Goal: Task Accomplishment & Management: Manage account settings

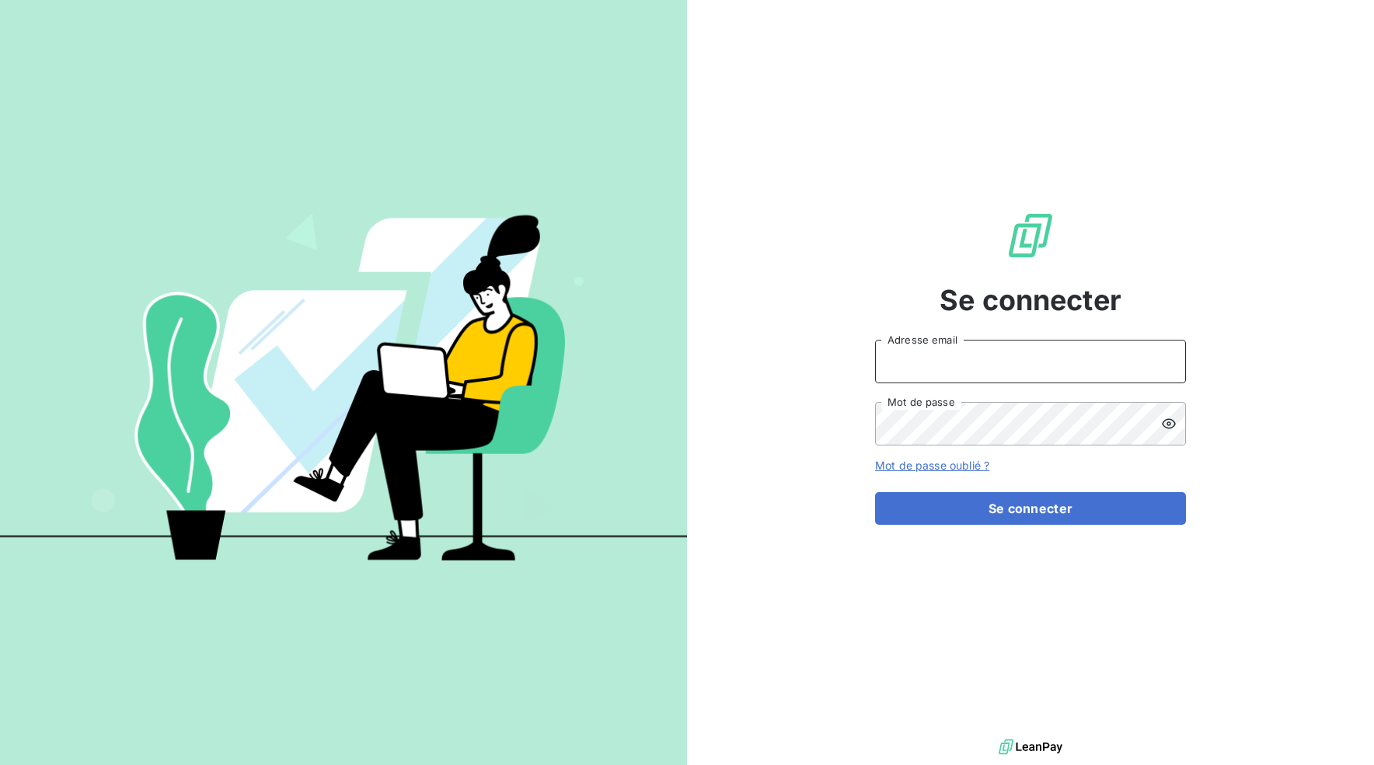
click at [988, 369] on input "Adresse email" at bounding box center [1030, 362] width 311 height 44
type input "[EMAIL_ADDRESS][DOMAIN_NAME]"
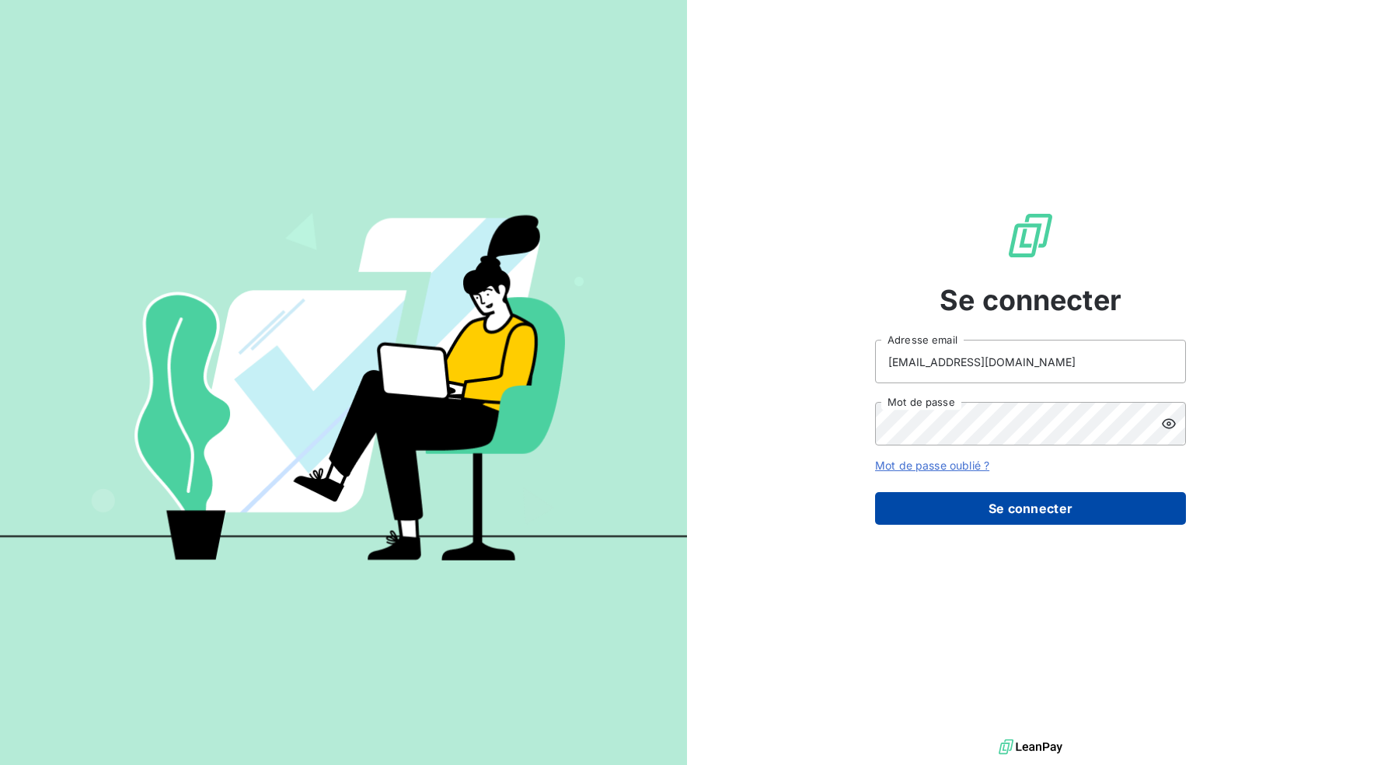
click at [1024, 511] on button "Se connecter" at bounding box center [1030, 508] width 311 height 33
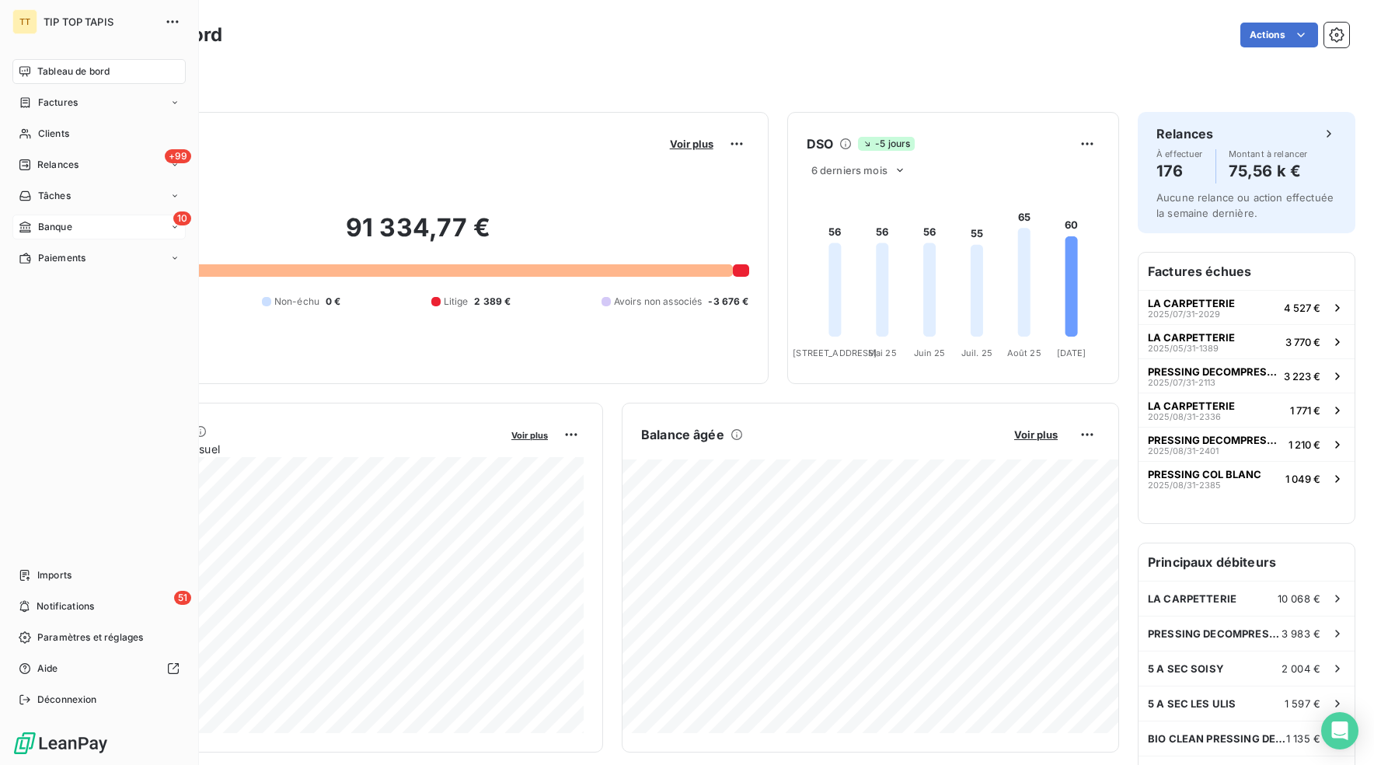
click at [48, 225] on span "Banque" at bounding box center [55, 227] width 34 height 14
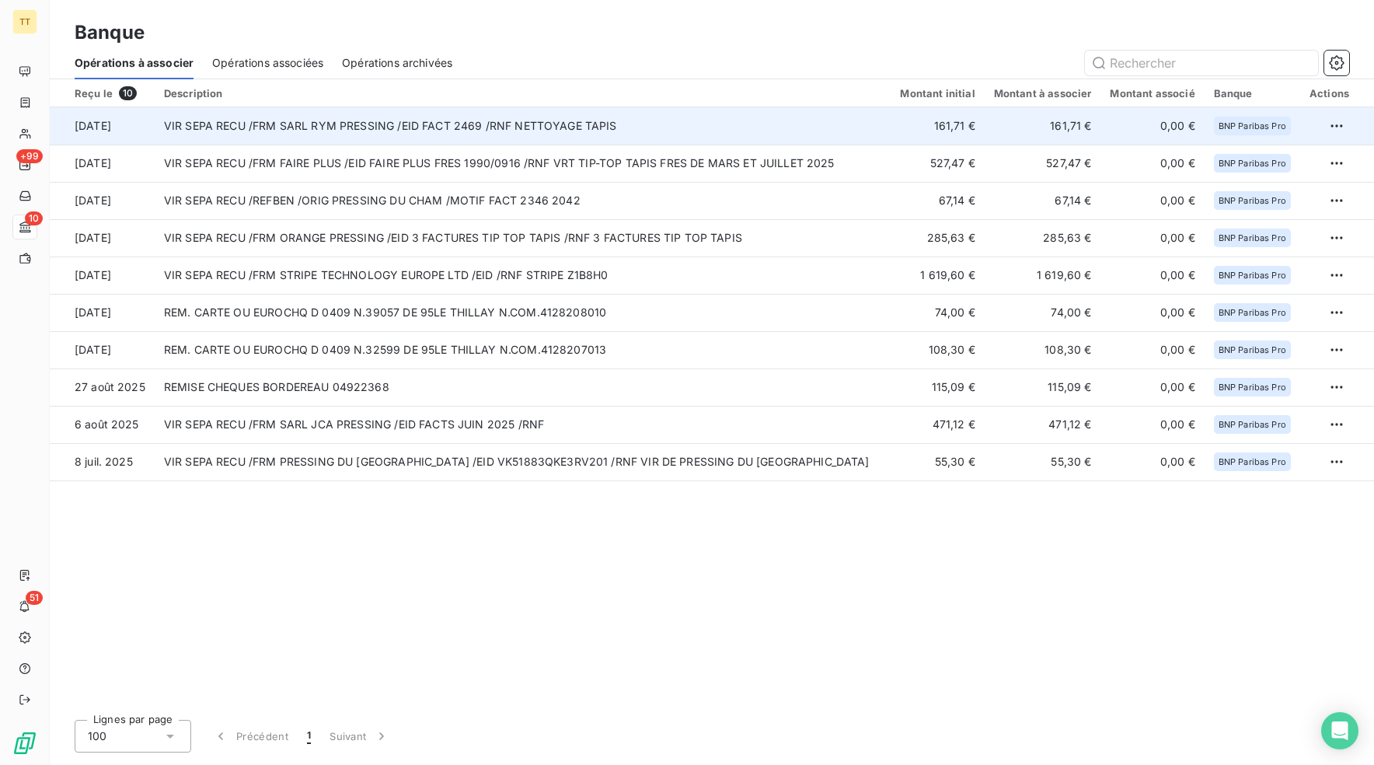
click at [353, 132] on td "VIR SEPA RECU /FRM SARL RYM PRESSING /EID FACT 2469 /RNF NETTOYAGE TAPIS" at bounding box center [523, 125] width 737 height 37
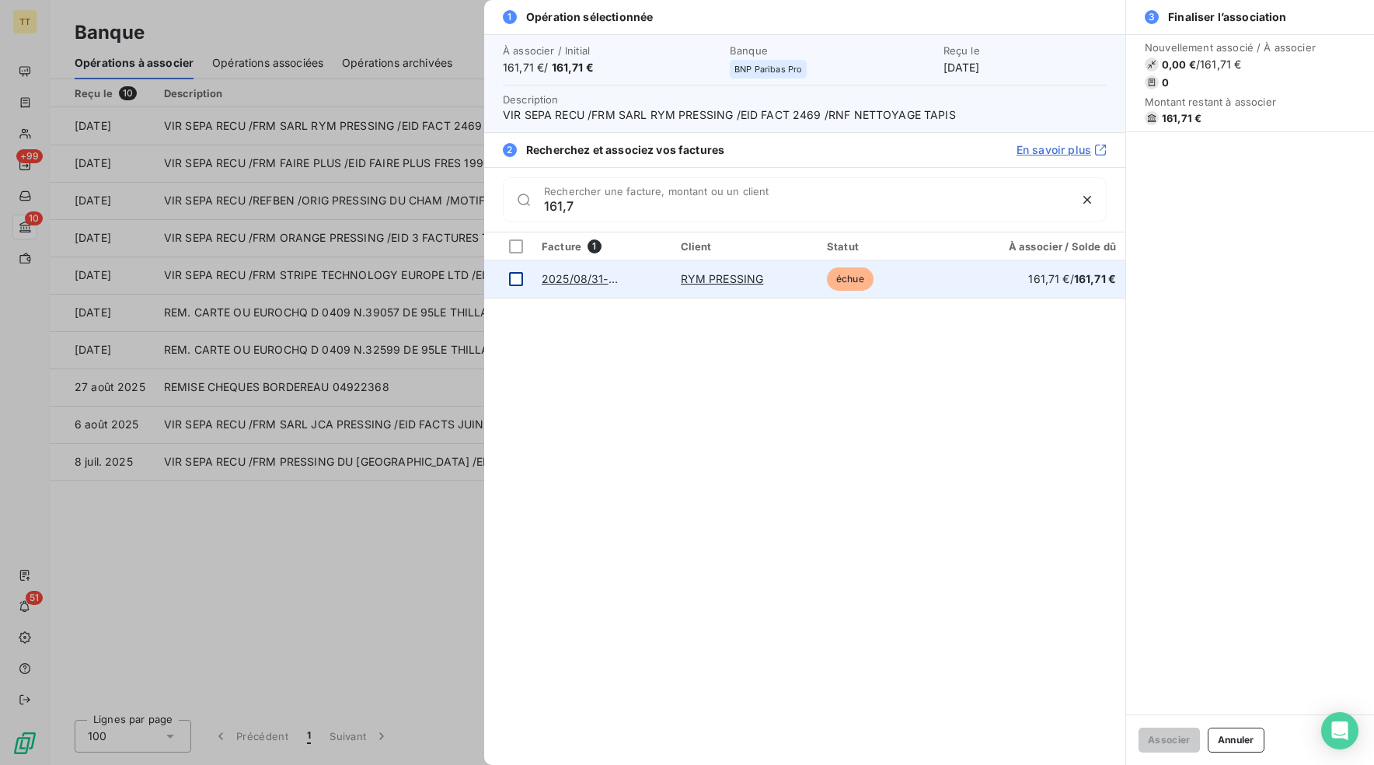
type input "161,7"
click at [514, 282] on div at bounding box center [516, 279] width 14 height 14
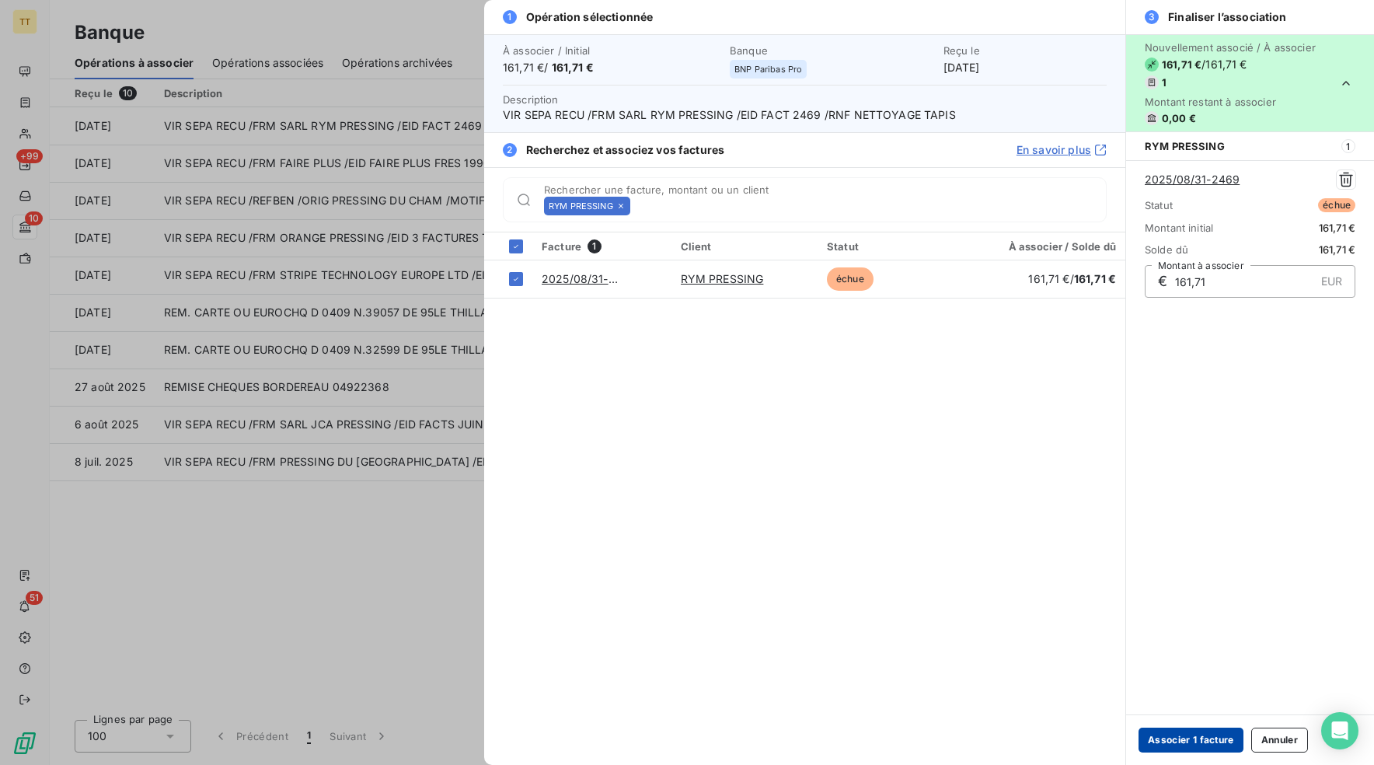
click at [1170, 733] on button "Associer 1 facture" at bounding box center [1191, 739] width 105 height 25
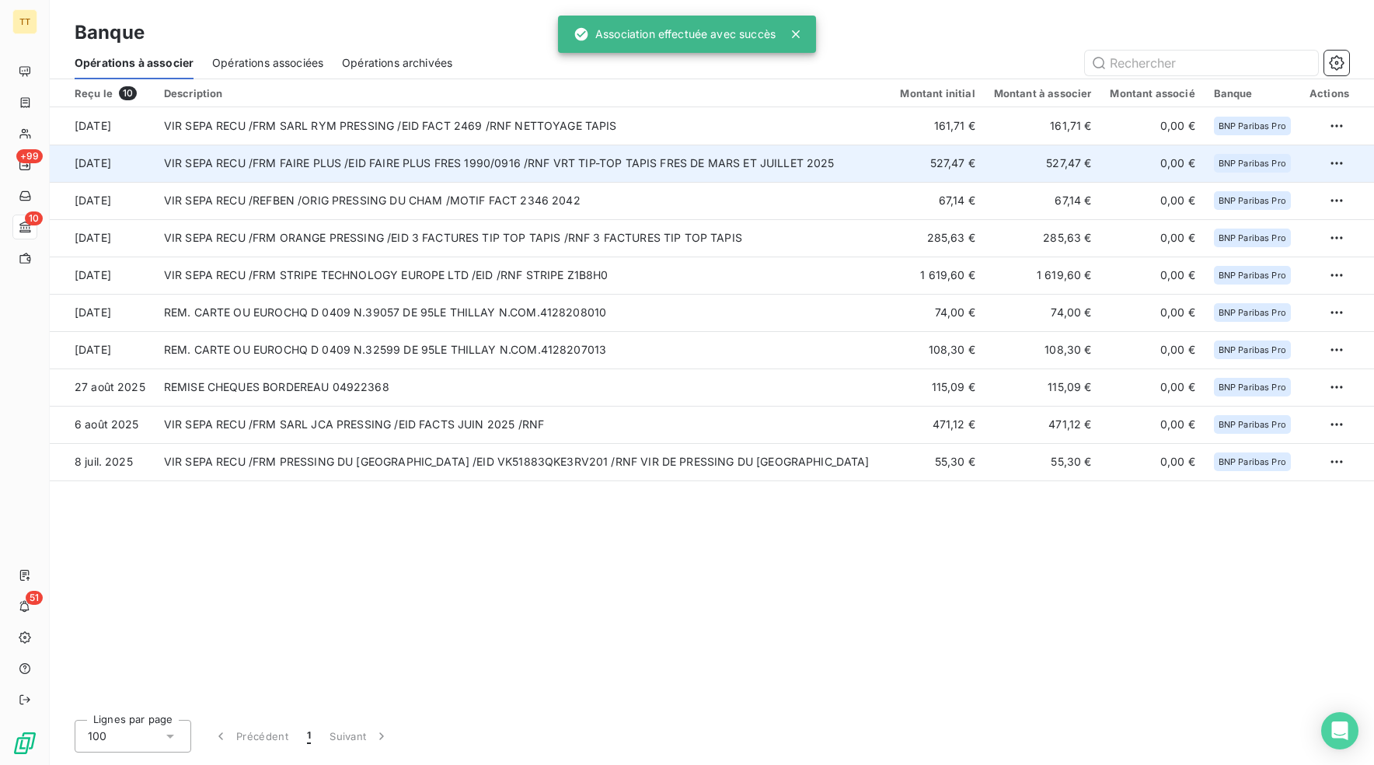
click at [462, 166] on td "VIR SEPA RECU /FRM FAIRE PLUS /EID FAIRE PLUS FRES 1990/0916 /RNF VRT TIP-TOP T…" at bounding box center [523, 163] width 737 height 37
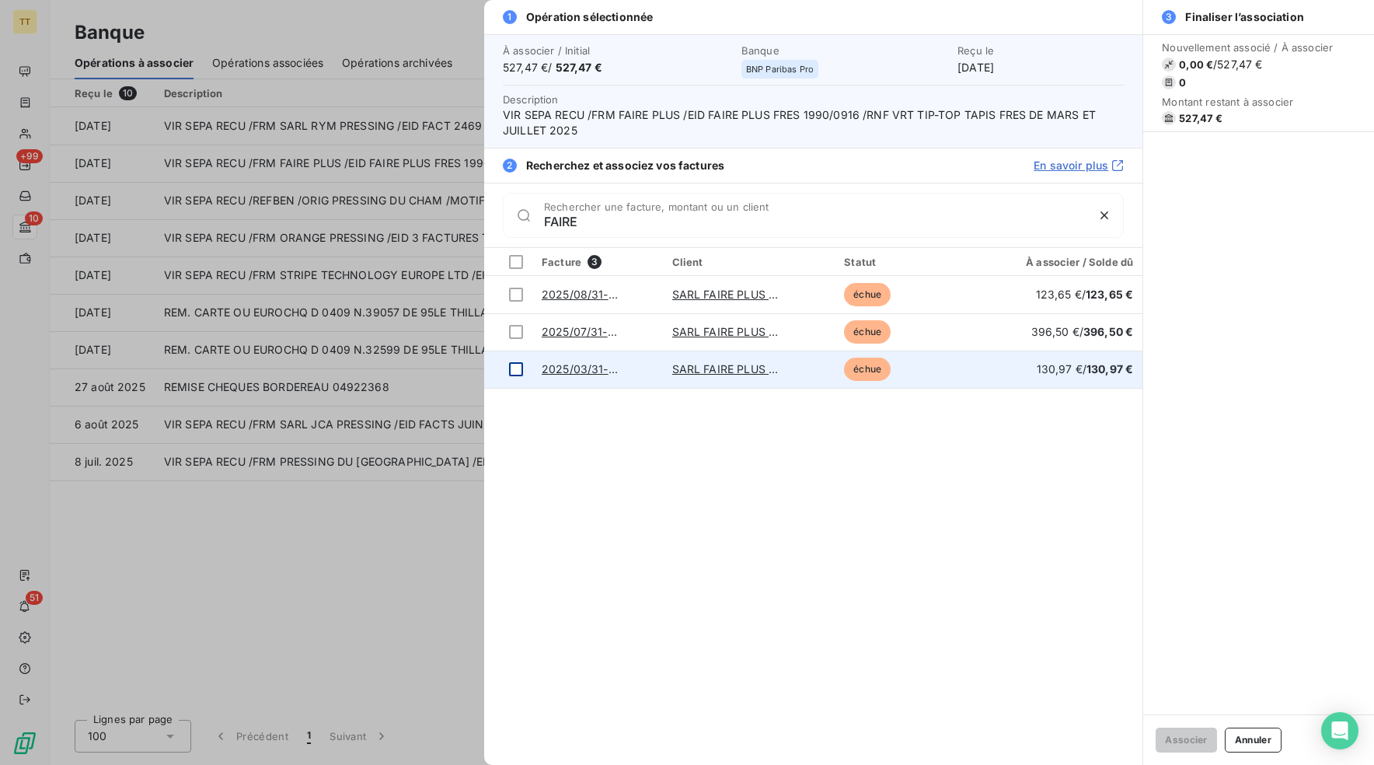
type input "FAIRE"
click at [514, 368] on div at bounding box center [516, 369] width 14 height 14
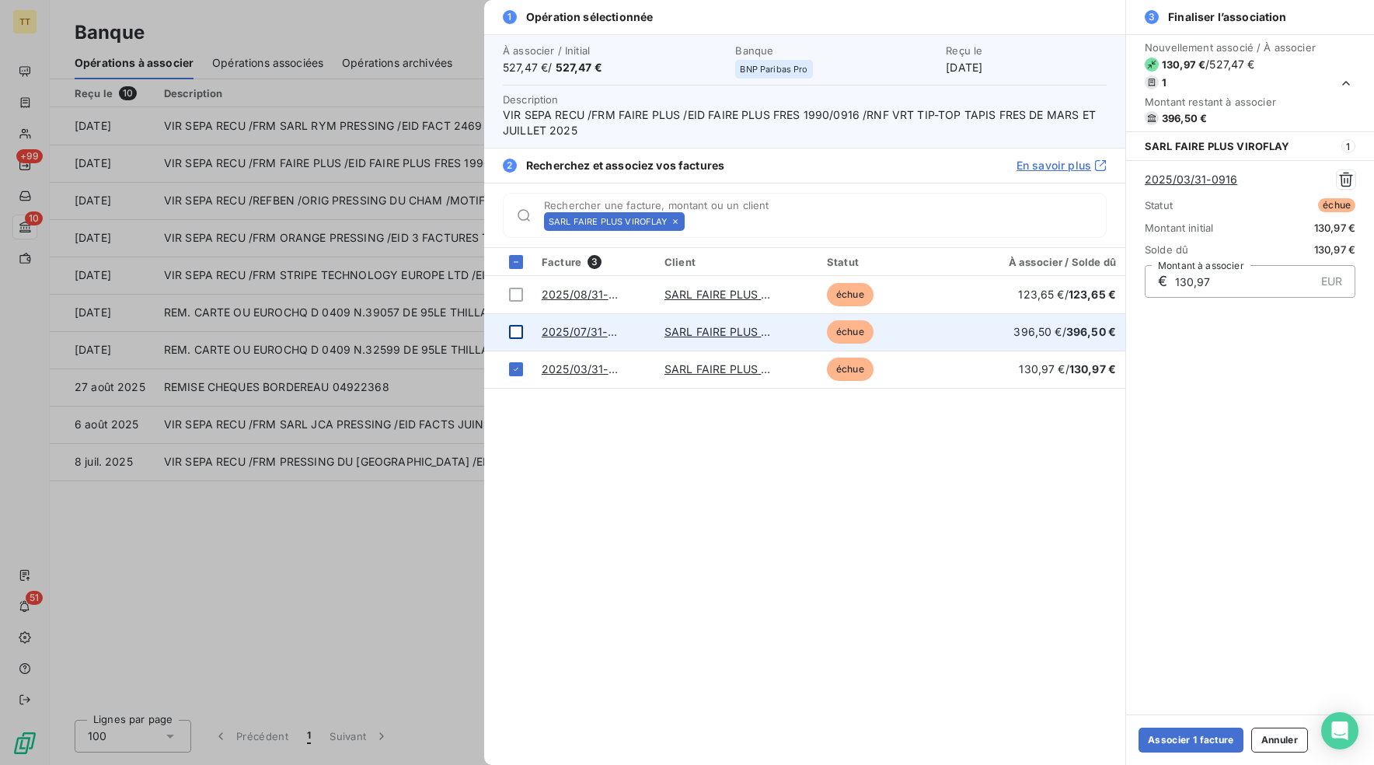
click at [519, 332] on div at bounding box center [516, 332] width 14 height 14
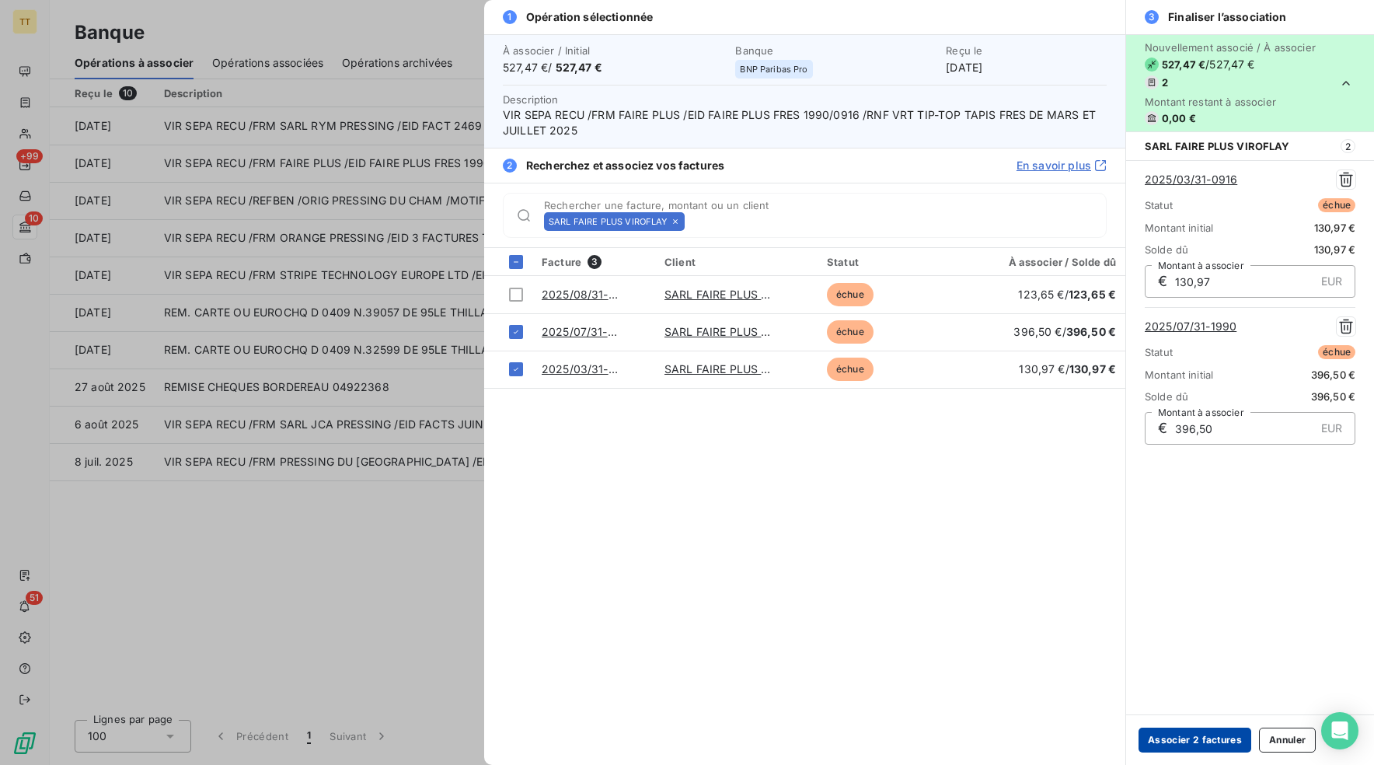
click at [1218, 737] on button "Associer 2 factures" at bounding box center [1195, 739] width 113 height 25
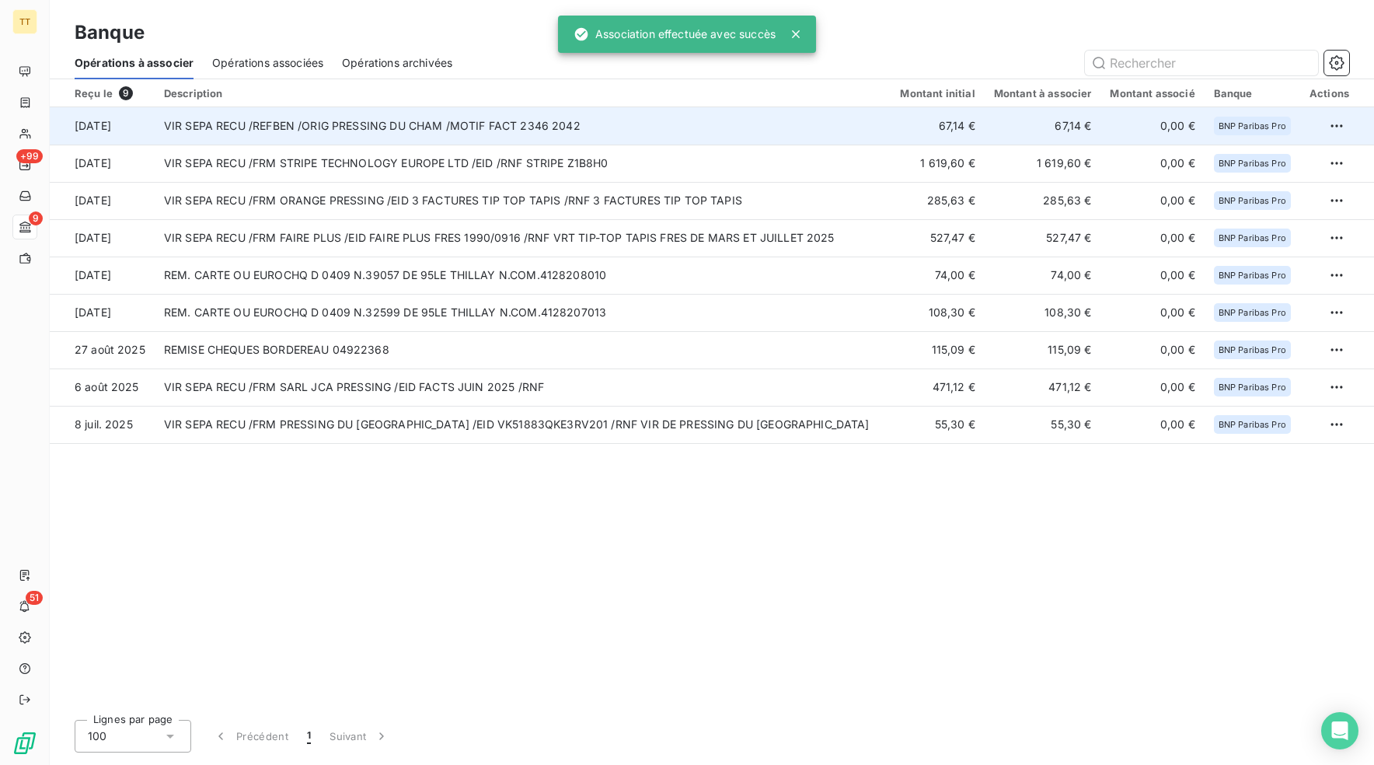
click at [448, 121] on td "VIR SEPA RECU /REFBEN /ORIG PRESSING DU CHAM /MOTIF FACT 2346 2042" at bounding box center [523, 125] width 737 height 37
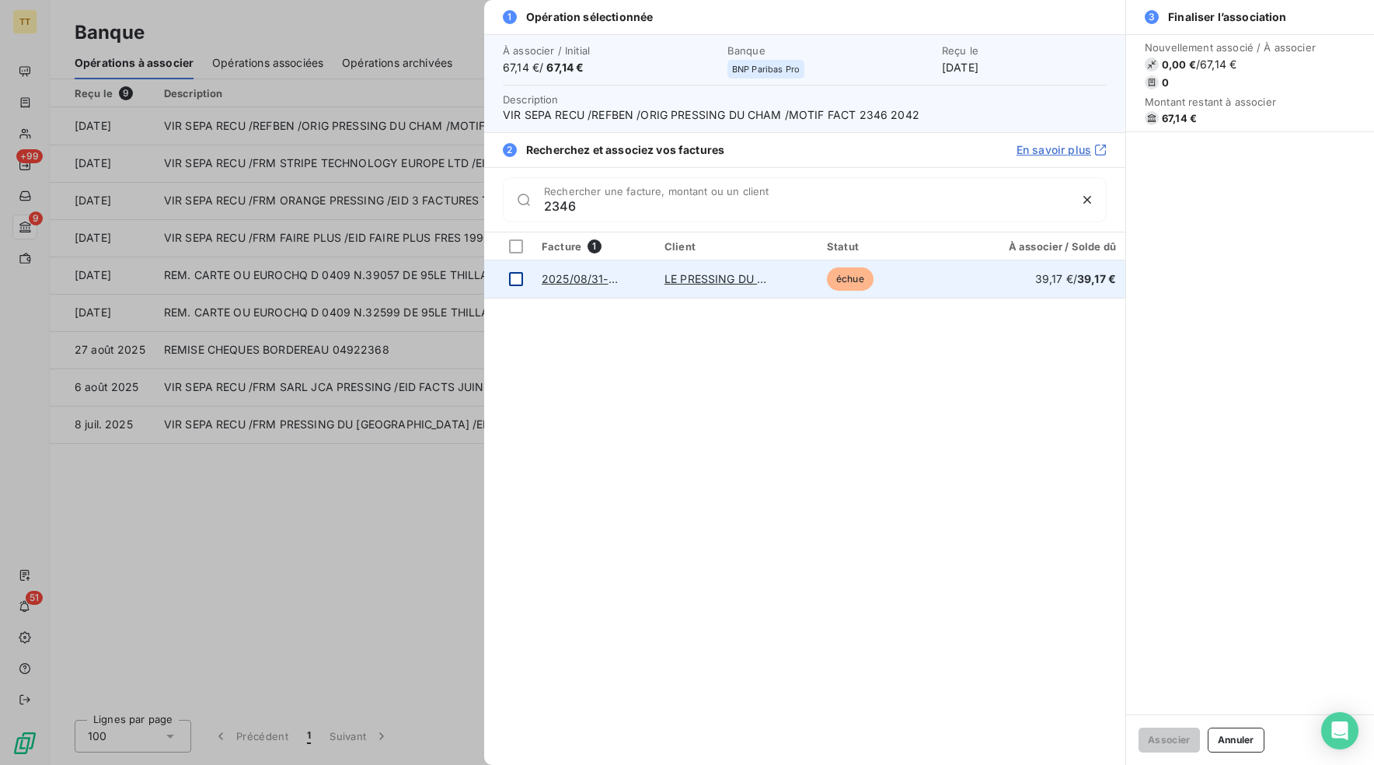
type input "2346"
click at [511, 281] on div at bounding box center [516, 279] width 14 height 14
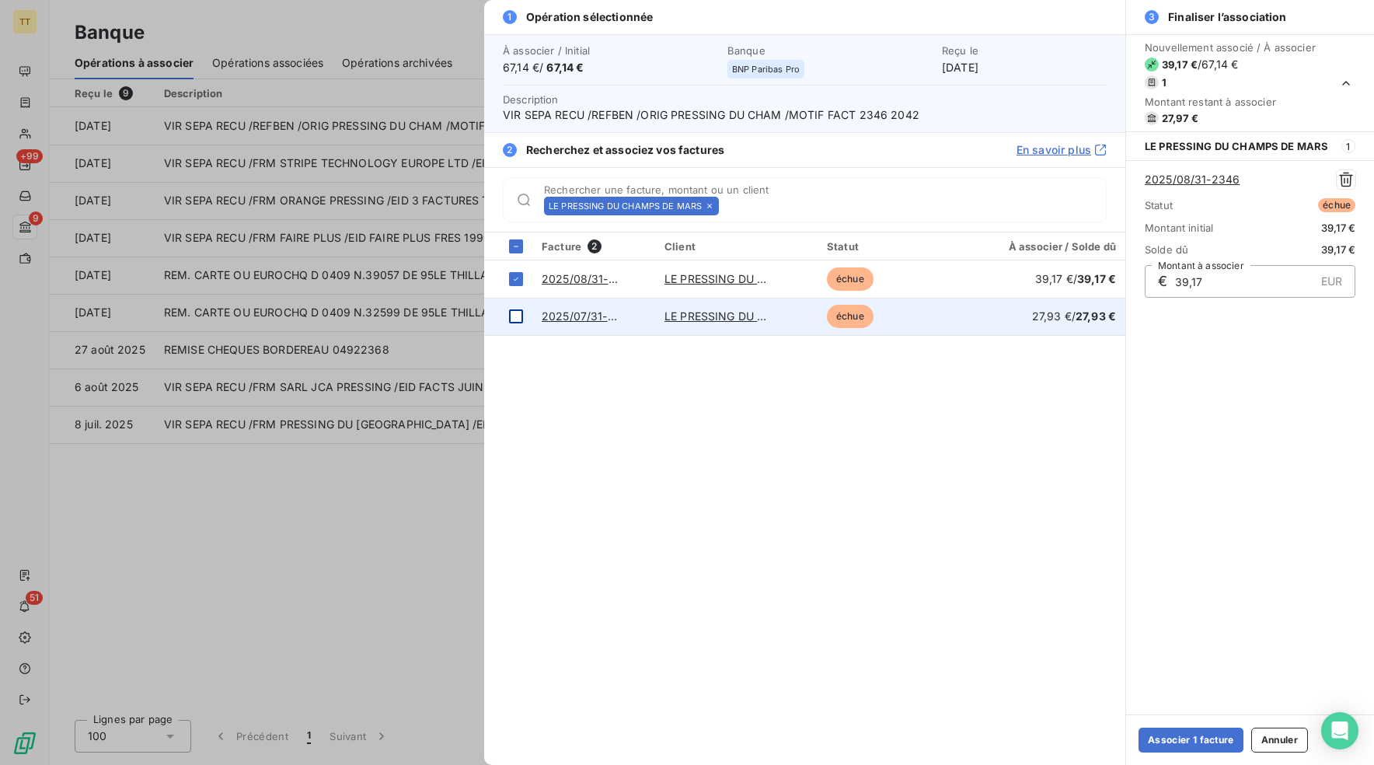
click at [524, 319] on td at bounding box center [508, 316] width 48 height 37
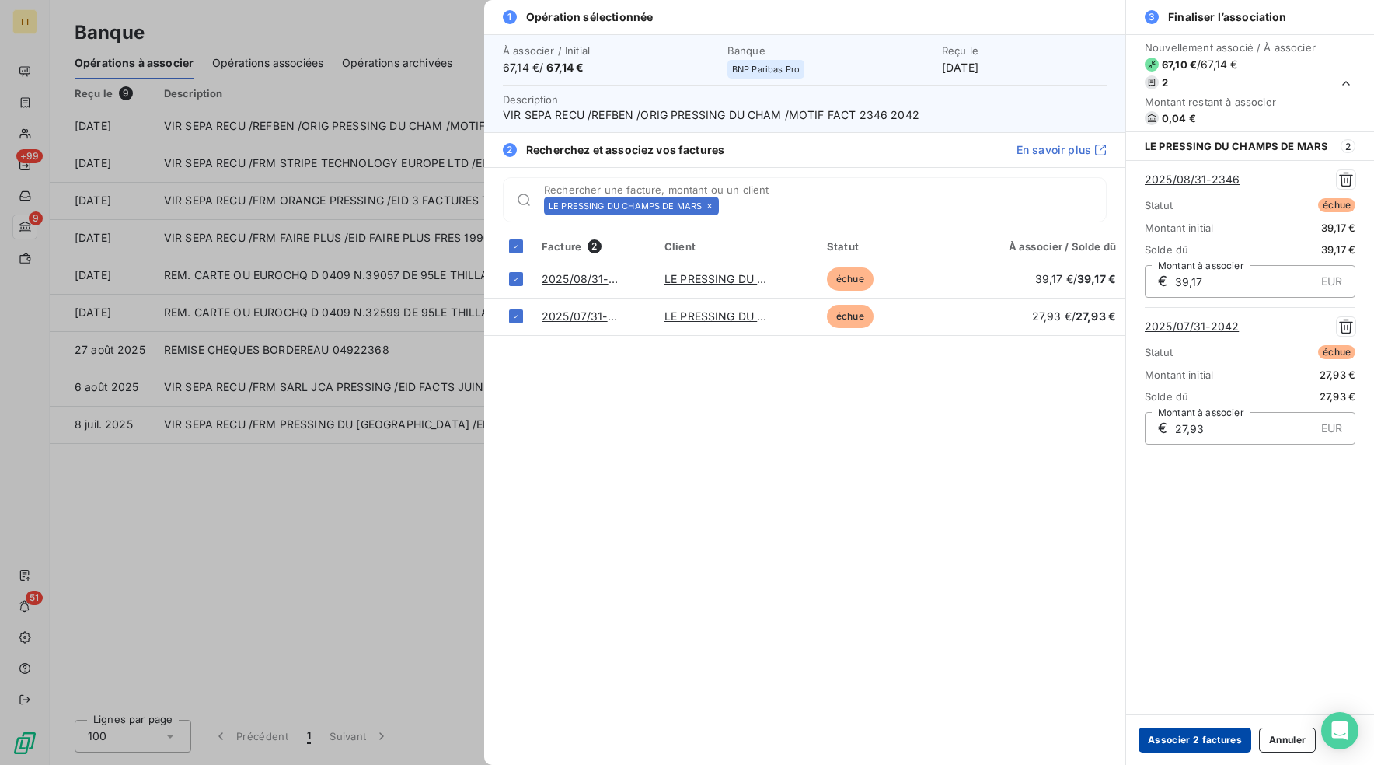
click at [1182, 748] on button "Associer 2 factures" at bounding box center [1195, 739] width 113 height 25
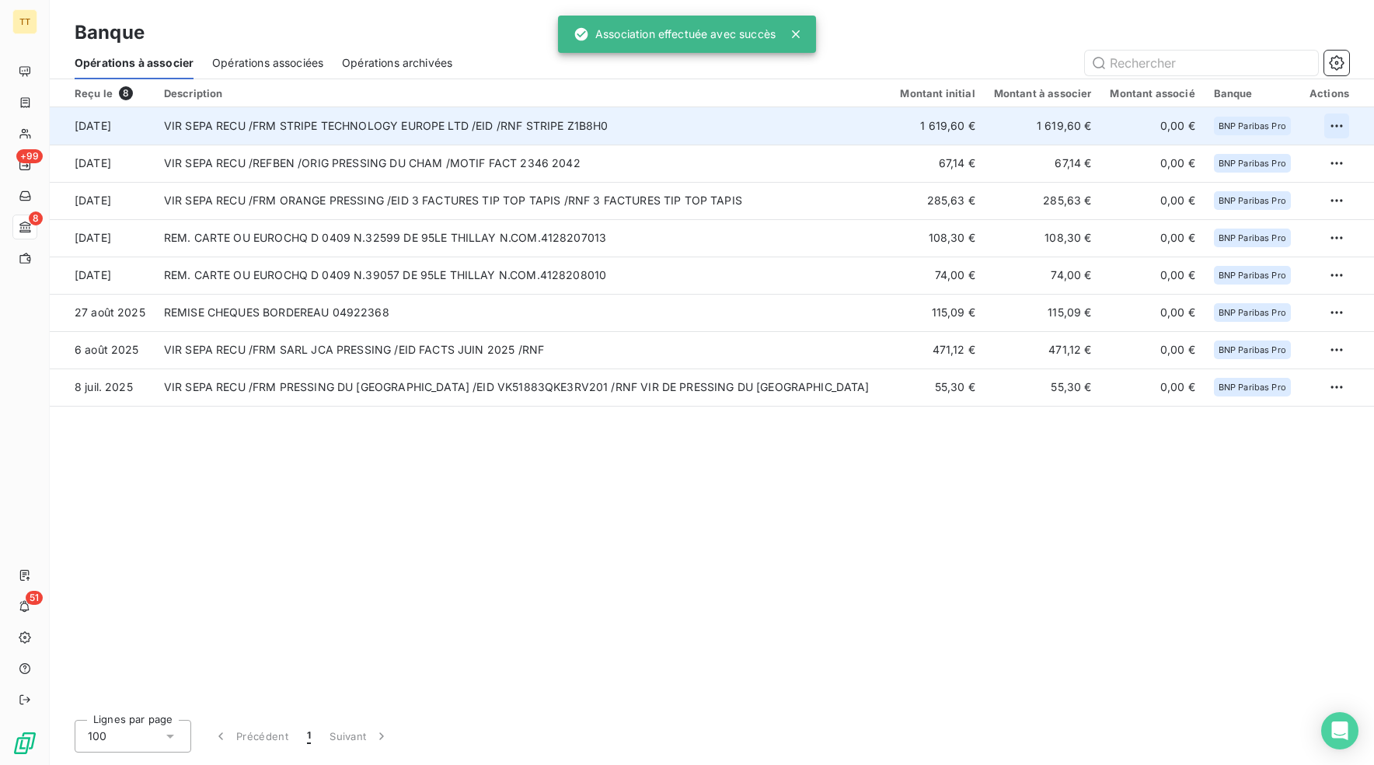
click at [1342, 127] on html "TT +99 8 51 Banque Opérations à associer Opérations associées Opérations archiv…" at bounding box center [687, 382] width 1374 height 765
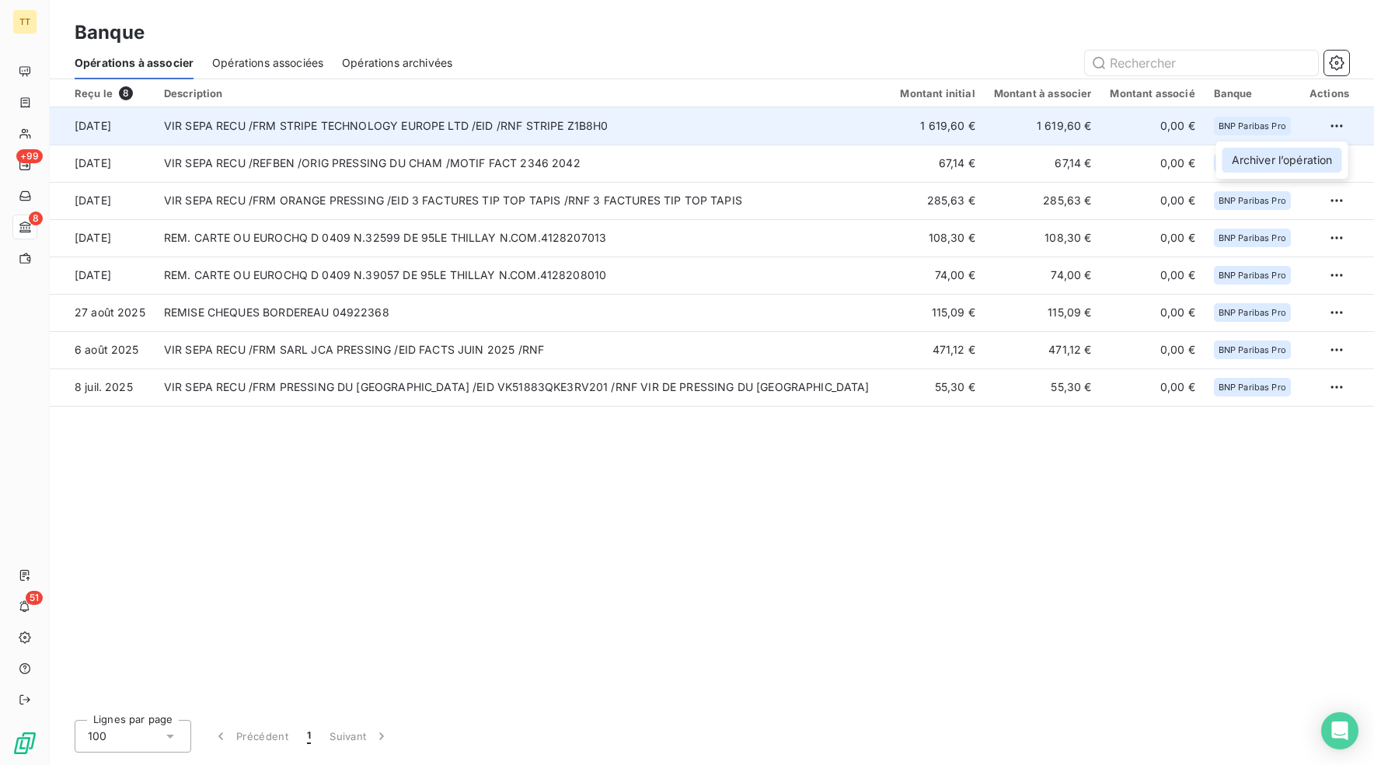
click at [1278, 155] on div "Archiver l’opération" at bounding box center [1283, 160] width 120 height 25
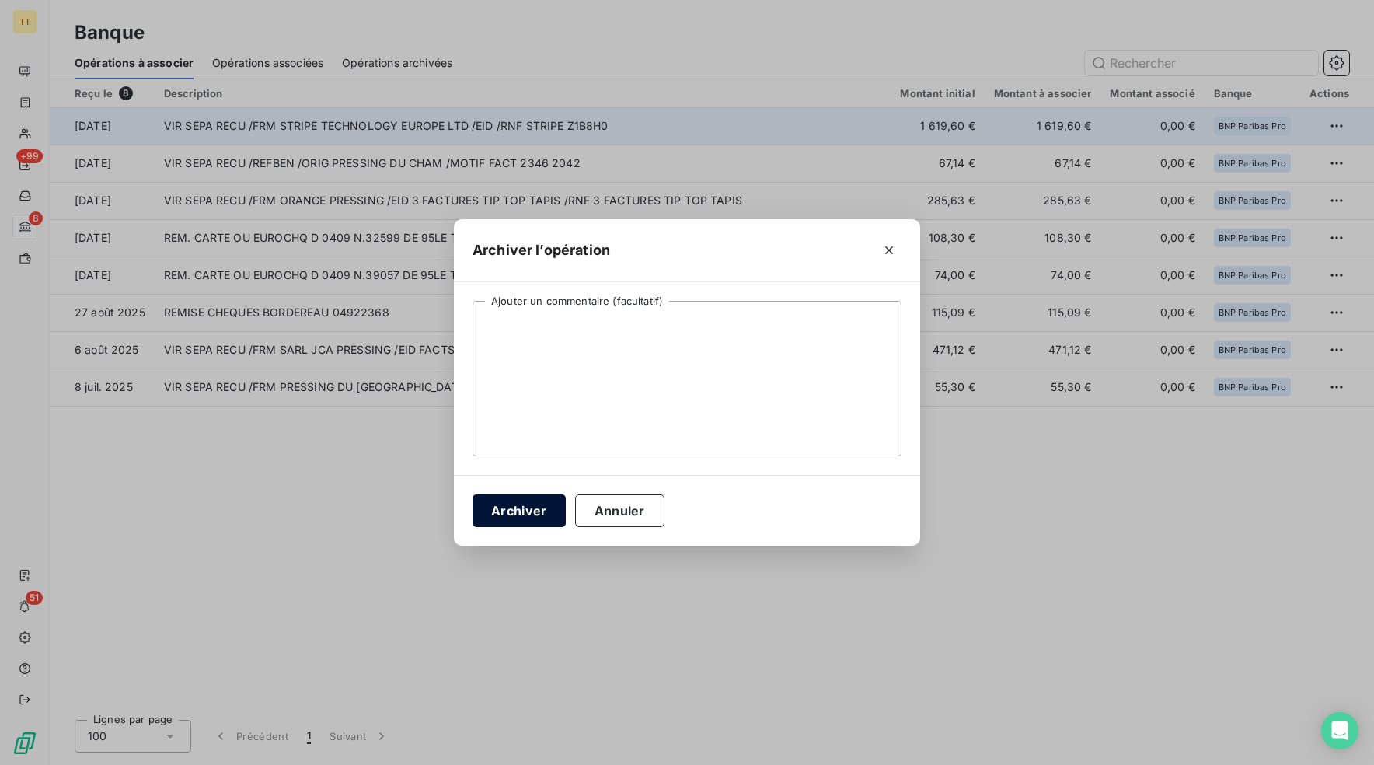
click at [534, 524] on button "Archiver" at bounding box center [519, 510] width 93 height 33
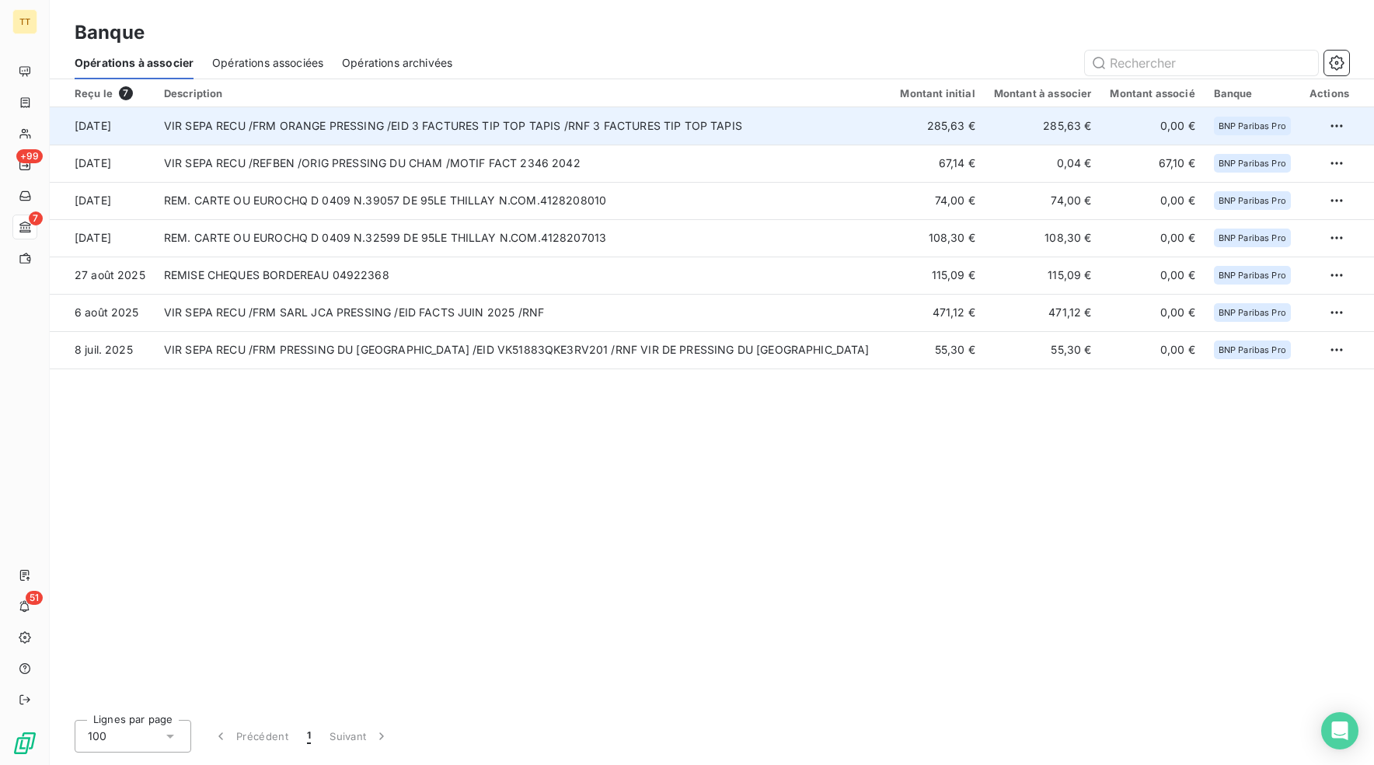
click at [476, 123] on td "VIR SEPA RECU /FRM ORANGE PRESSING /EID 3 FACTURES TIP TOP TAPIS /RNF 3 FACTURE…" at bounding box center [523, 125] width 737 height 37
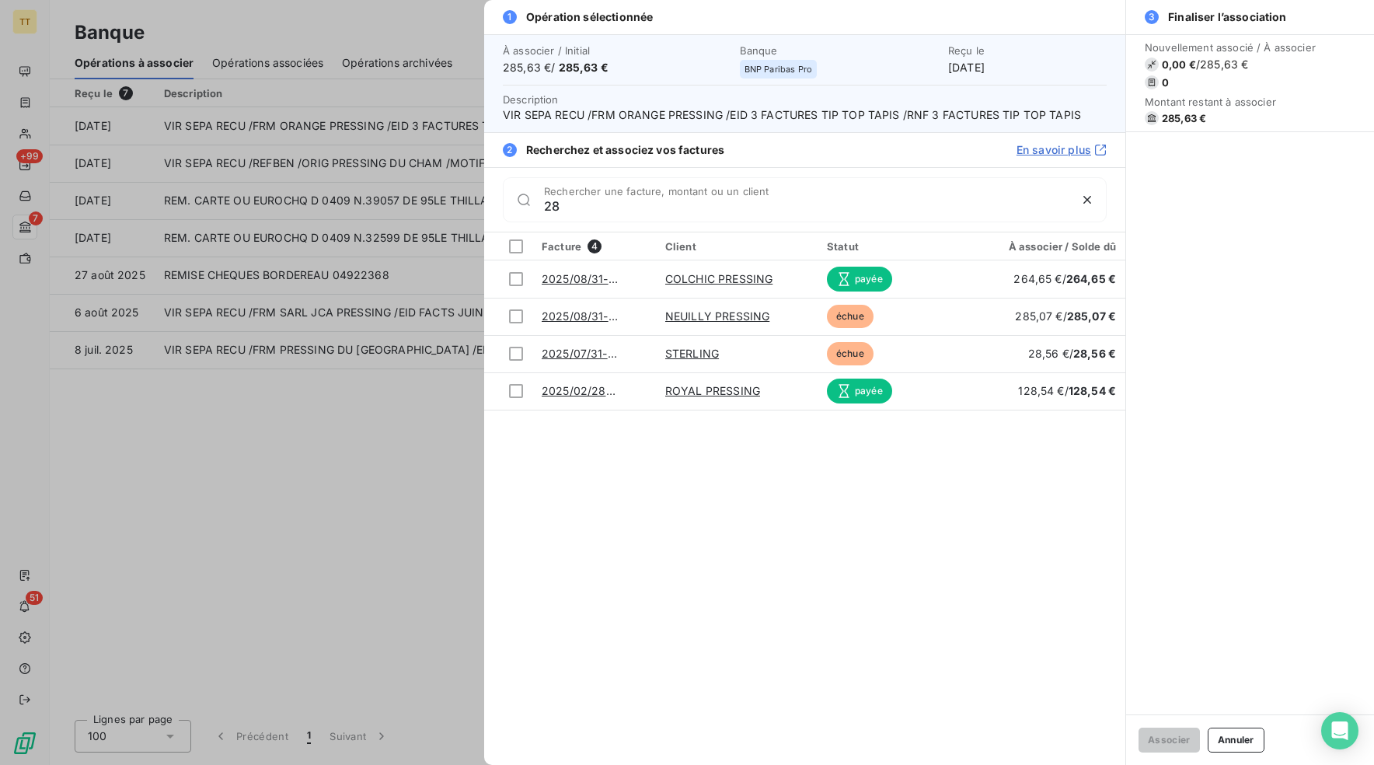
type input "2"
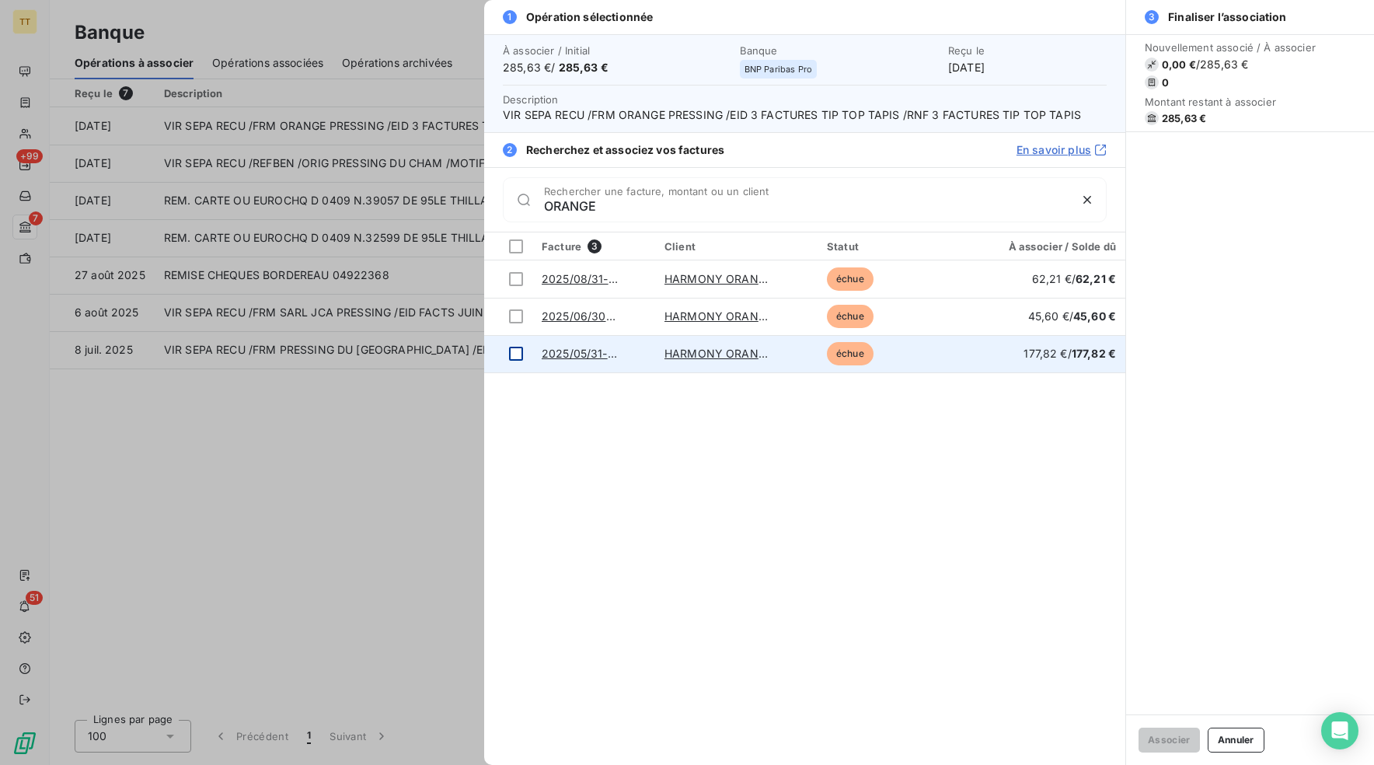
type input "ORANGE"
click at [518, 354] on div at bounding box center [516, 354] width 14 height 14
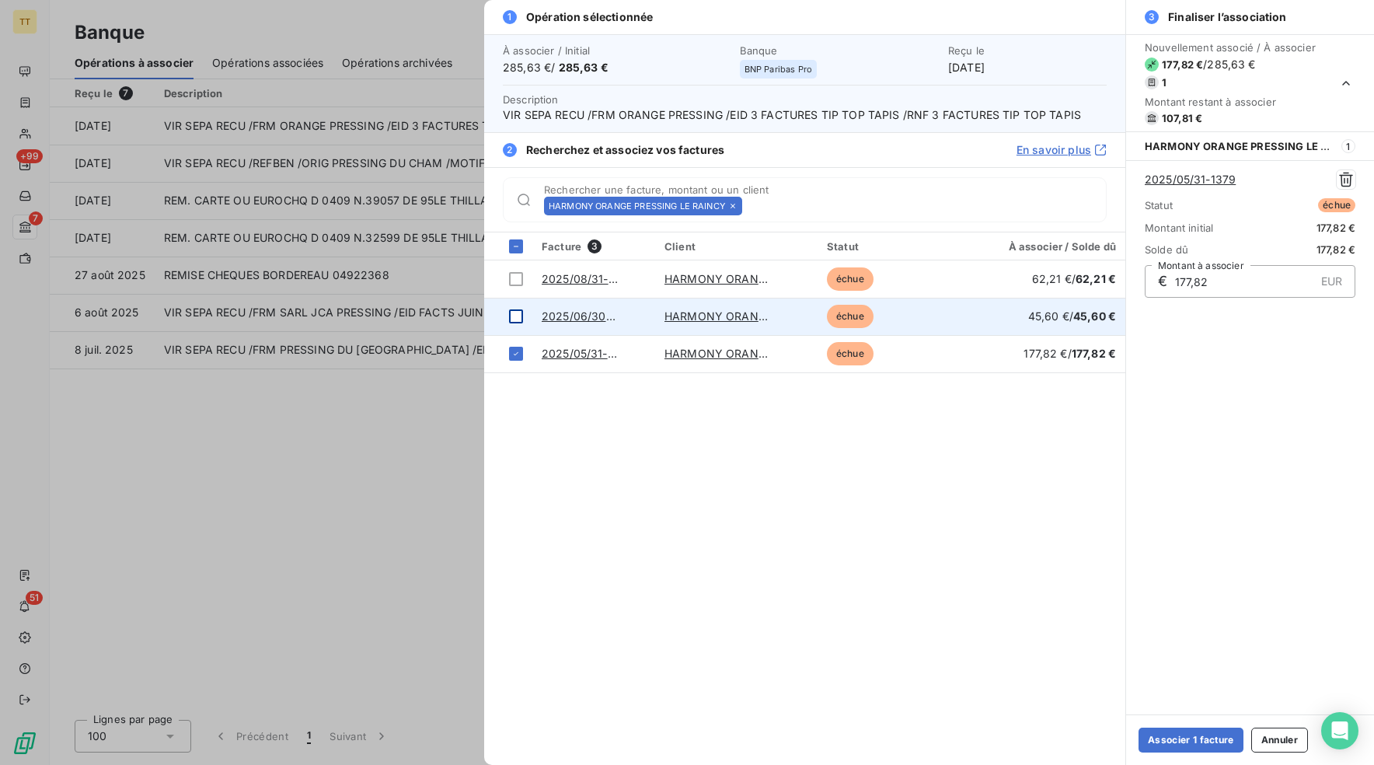
click at [518, 320] on div at bounding box center [516, 316] width 14 height 14
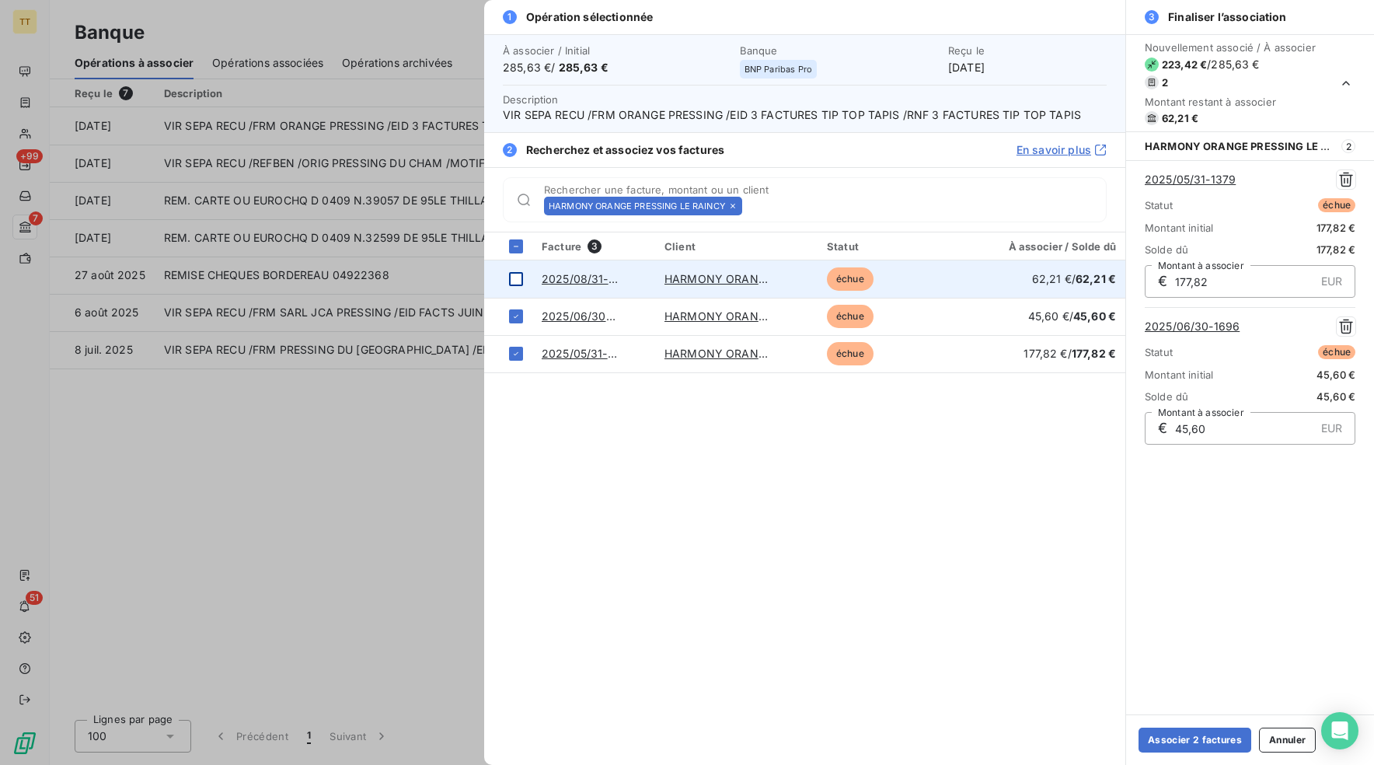
click at [515, 288] on td at bounding box center [508, 278] width 48 height 37
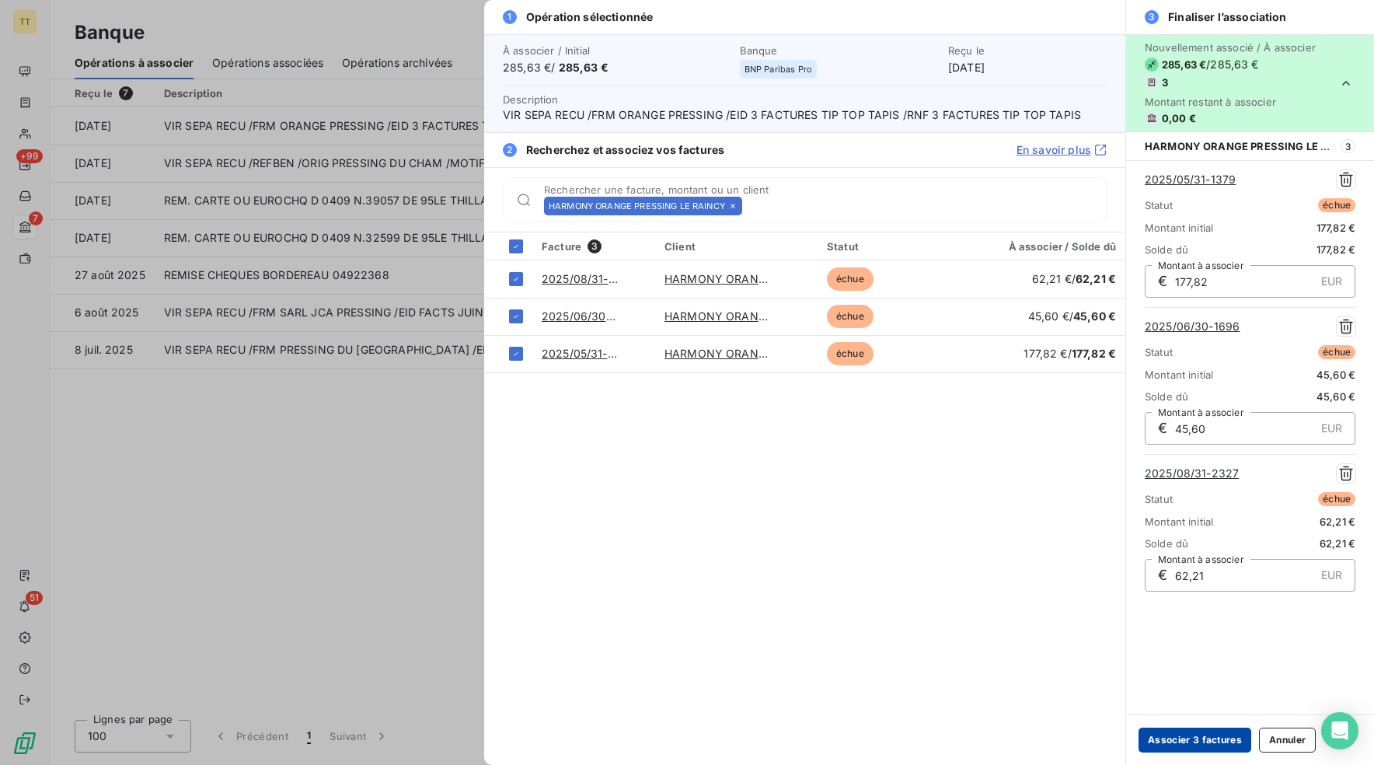
click at [1192, 748] on button "Associer 3 factures" at bounding box center [1195, 739] width 113 height 25
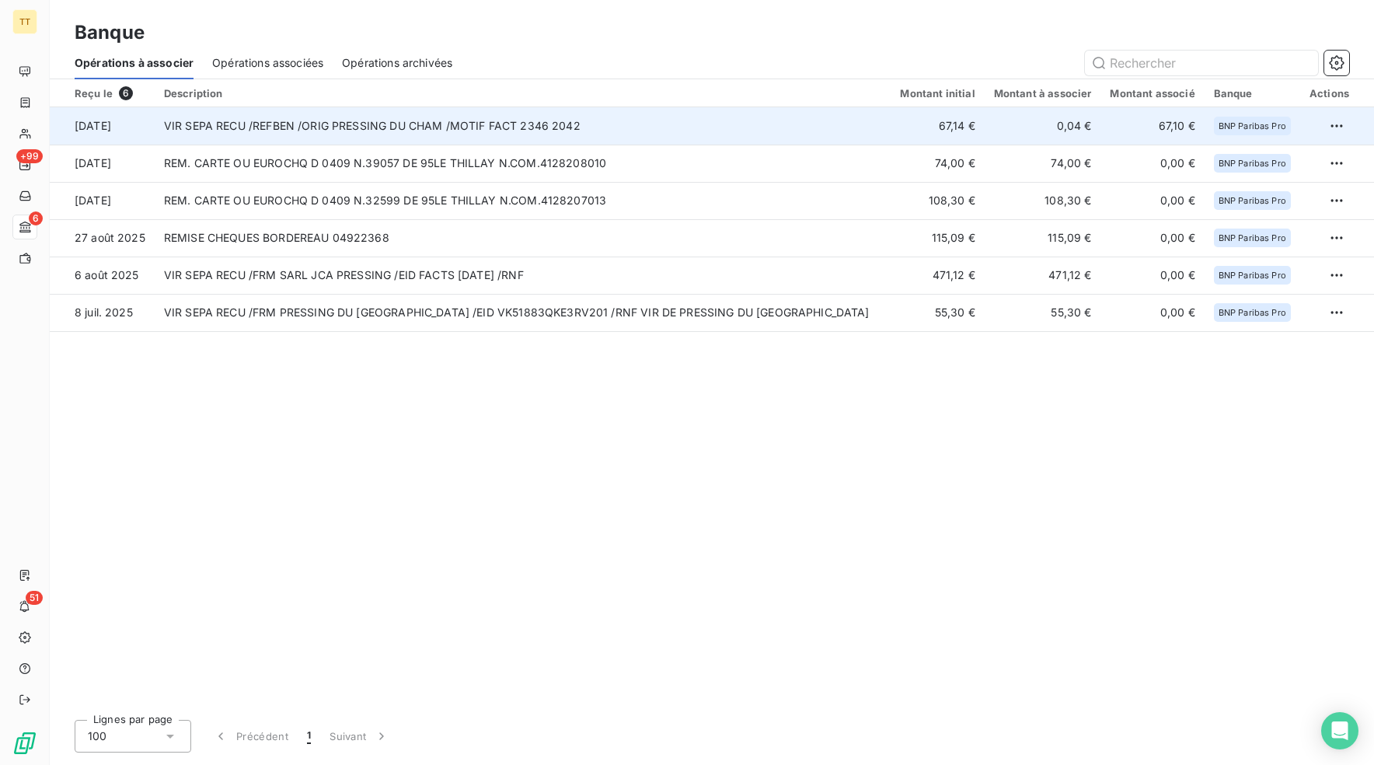
click at [333, 125] on td "VIR SEPA RECU /REFBEN /ORIG PRESSING DU CHAM /MOTIF FACT 2346 2042" at bounding box center [523, 125] width 737 height 37
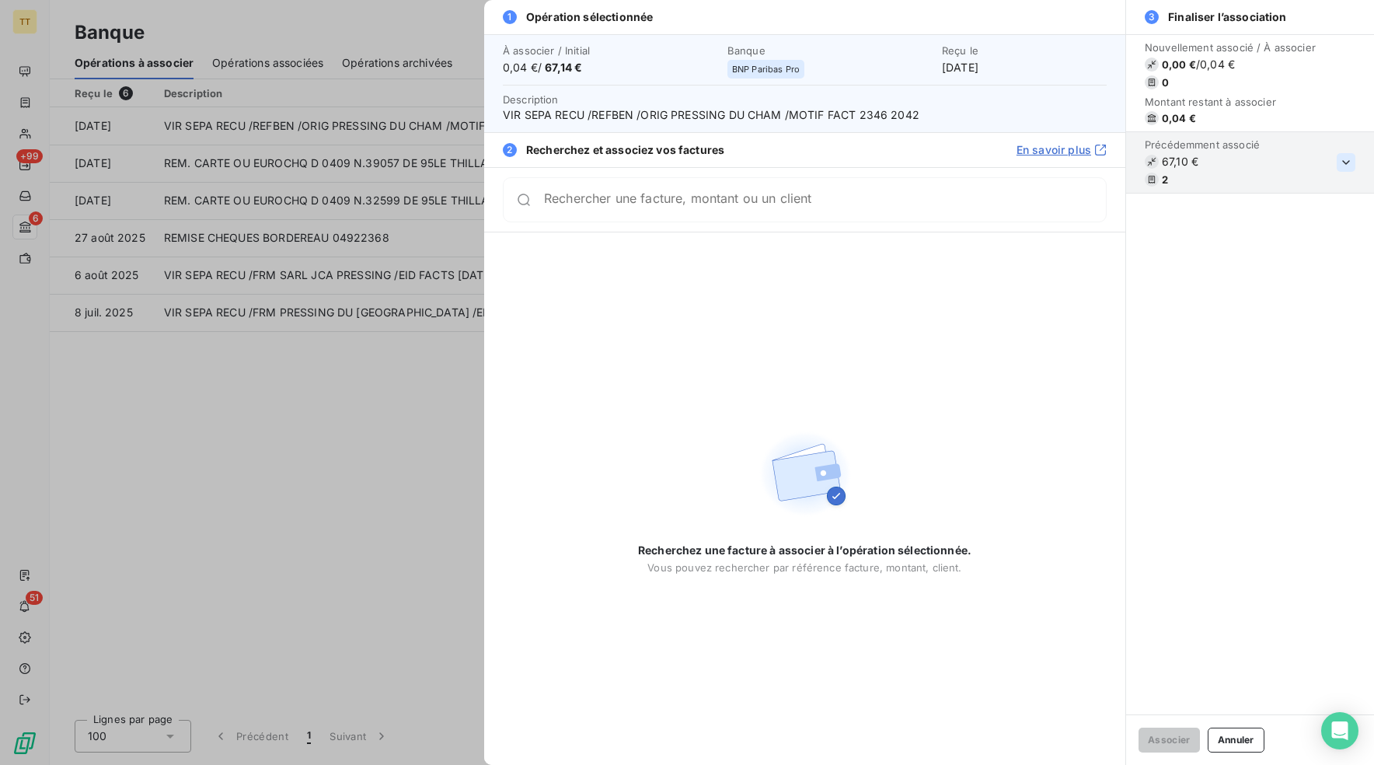
click at [1347, 162] on icon "button" at bounding box center [1346, 162] width 8 height 5
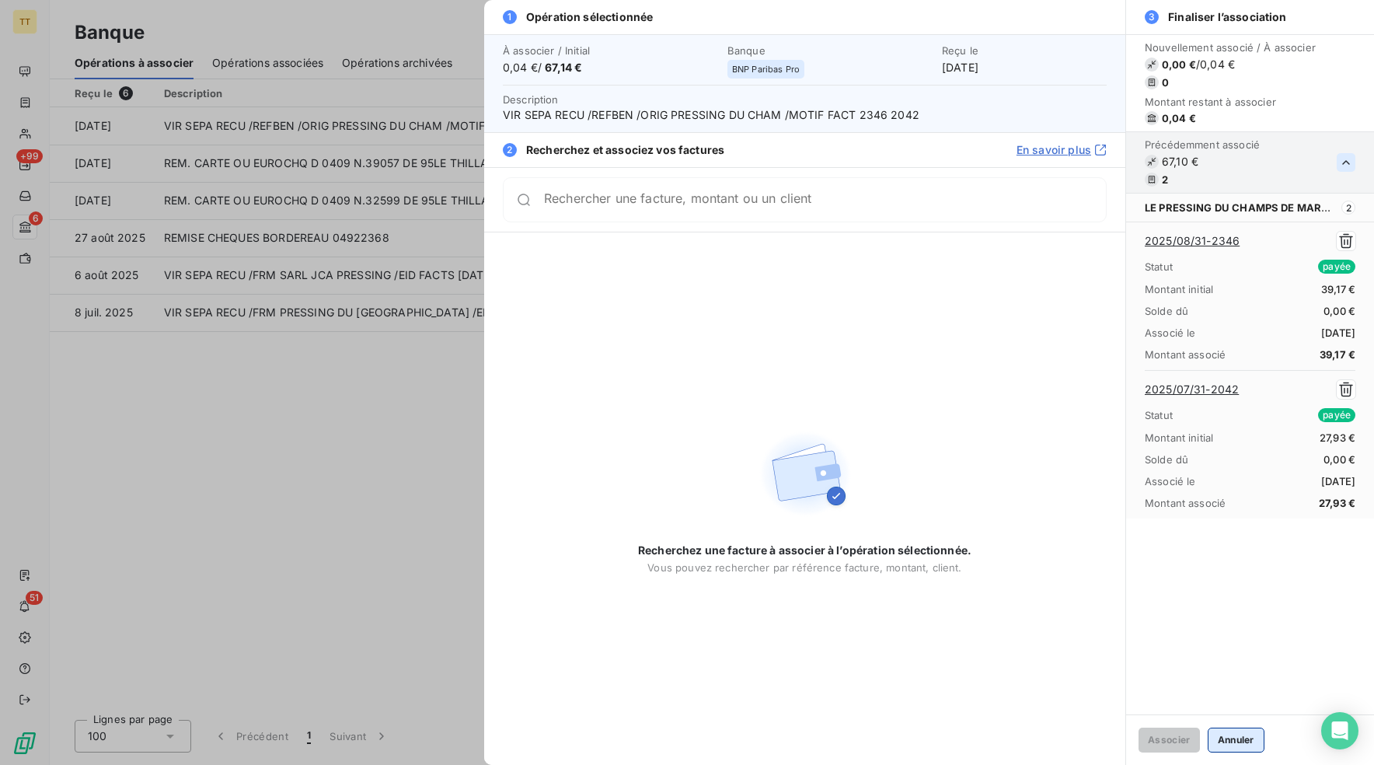
click at [1233, 745] on button "Annuler" at bounding box center [1236, 739] width 57 height 25
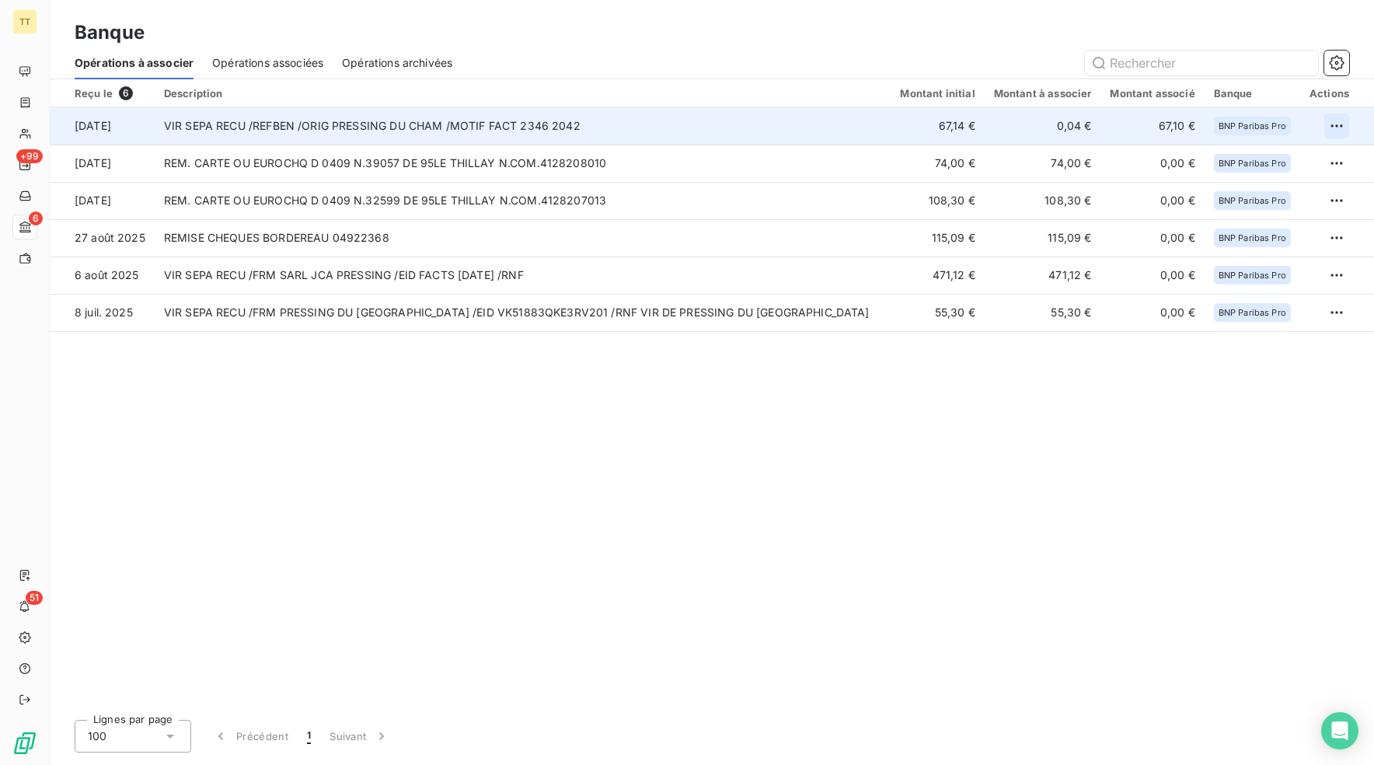
click at [1329, 126] on html "TT +99 6 51 Banque Opérations à associer Opérations associées Opérations archiv…" at bounding box center [687, 382] width 1374 height 765
click at [1296, 155] on div "Archiver l’opération" at bounding box center [1283, 160] width 120 height 25
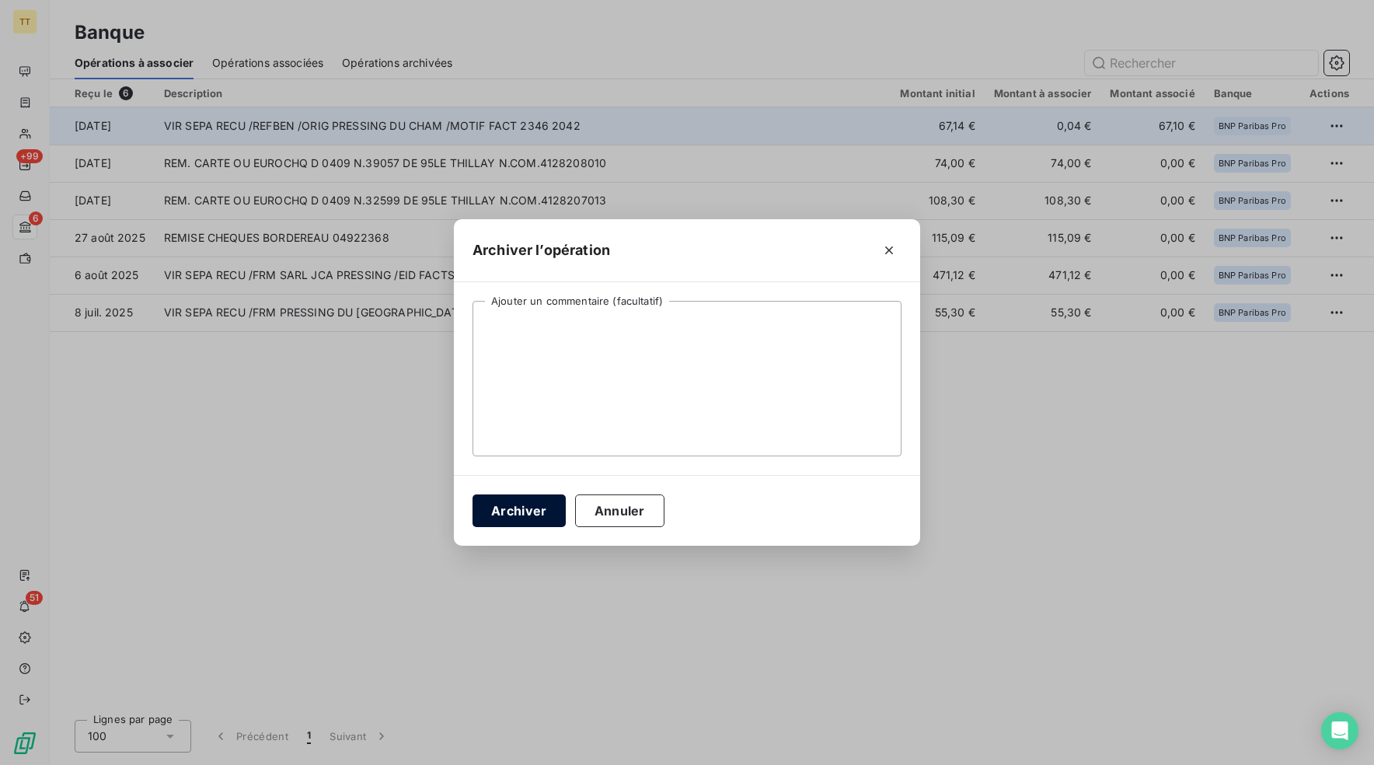
click at [530, 505] on button "Archiver" at bounding box center [519, 510] width 93 height 33
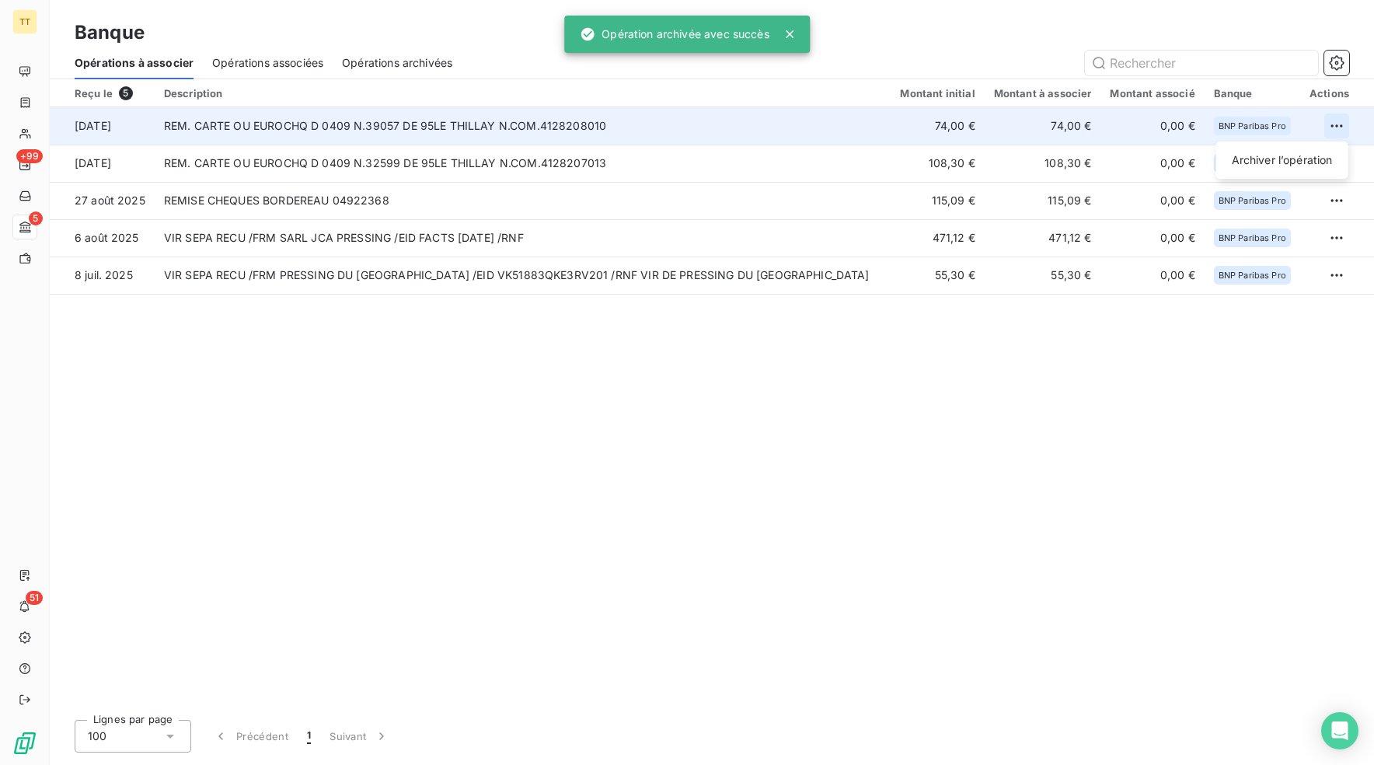
click at [1327, 121] on html "TT +99 5 51 Banque Opérations à associer Opérations associées Opérations archiv…" at bounding box center [687, 382] width 1374 height 765
click at [1268, 158] on div "Archiver l’opération" at bounding box center [1283, 160] width 120 height 25
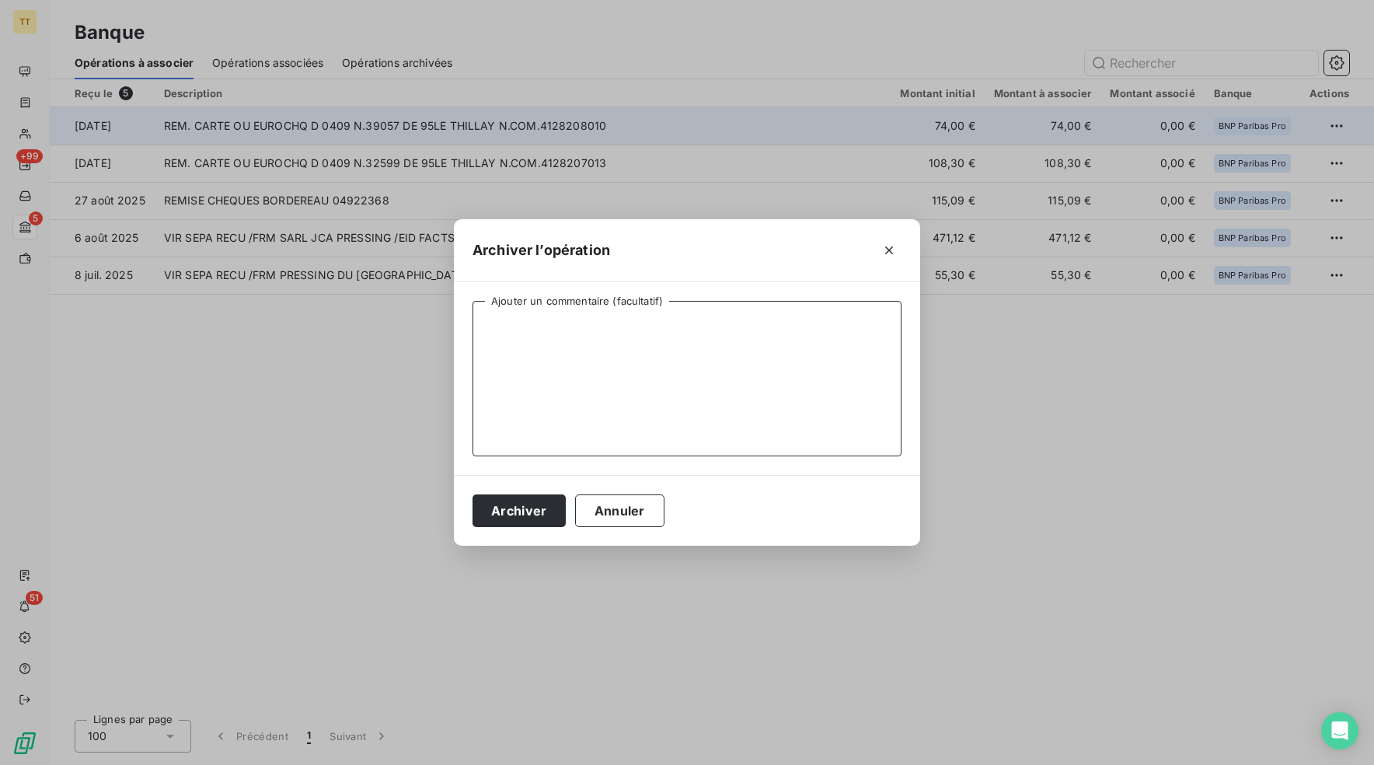
click at [640, 352] on textarea "Ajouter un commentaire (facultatif)" at bounding box center [687, 378] width 429 height 155
type textarea "PARTICULIER SEPTEMBRE 2025"
click at [511, 514] on button "Archiver" at bounding box center [519, 510] width 93 height 33
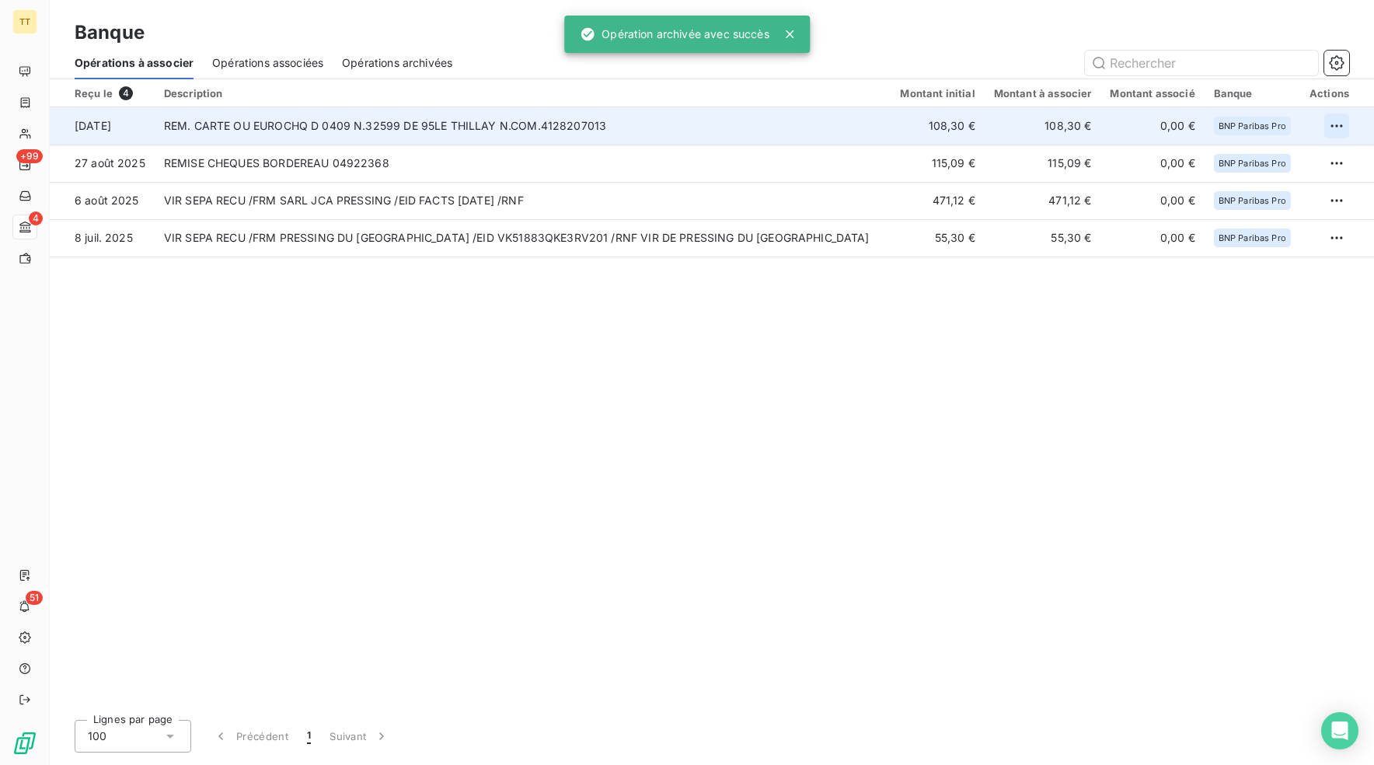
click at [1338, 127] on html "TT +99 4 51 Banque Opérations à associer Opérations associées Opérations archiv…" at bounding box center [687, 382] width 1374 height 765
click at [1317, 152] on div "Archiver l’opération" at bounding box center [1283, 160] width 120 height 25
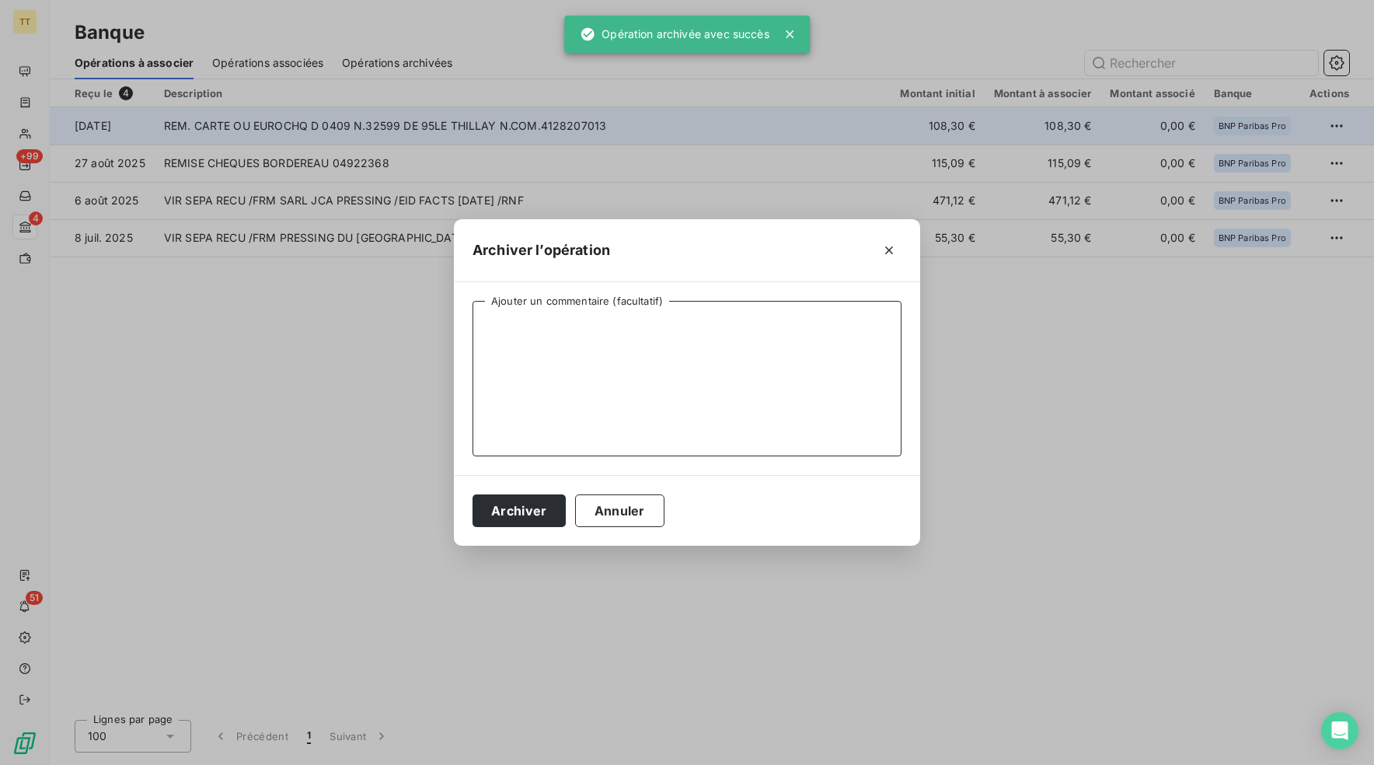
click at [739, 348] on textarea "Ajouter un commentaire (facultatif)" at bounding box center [687, 378] width 429 height 155
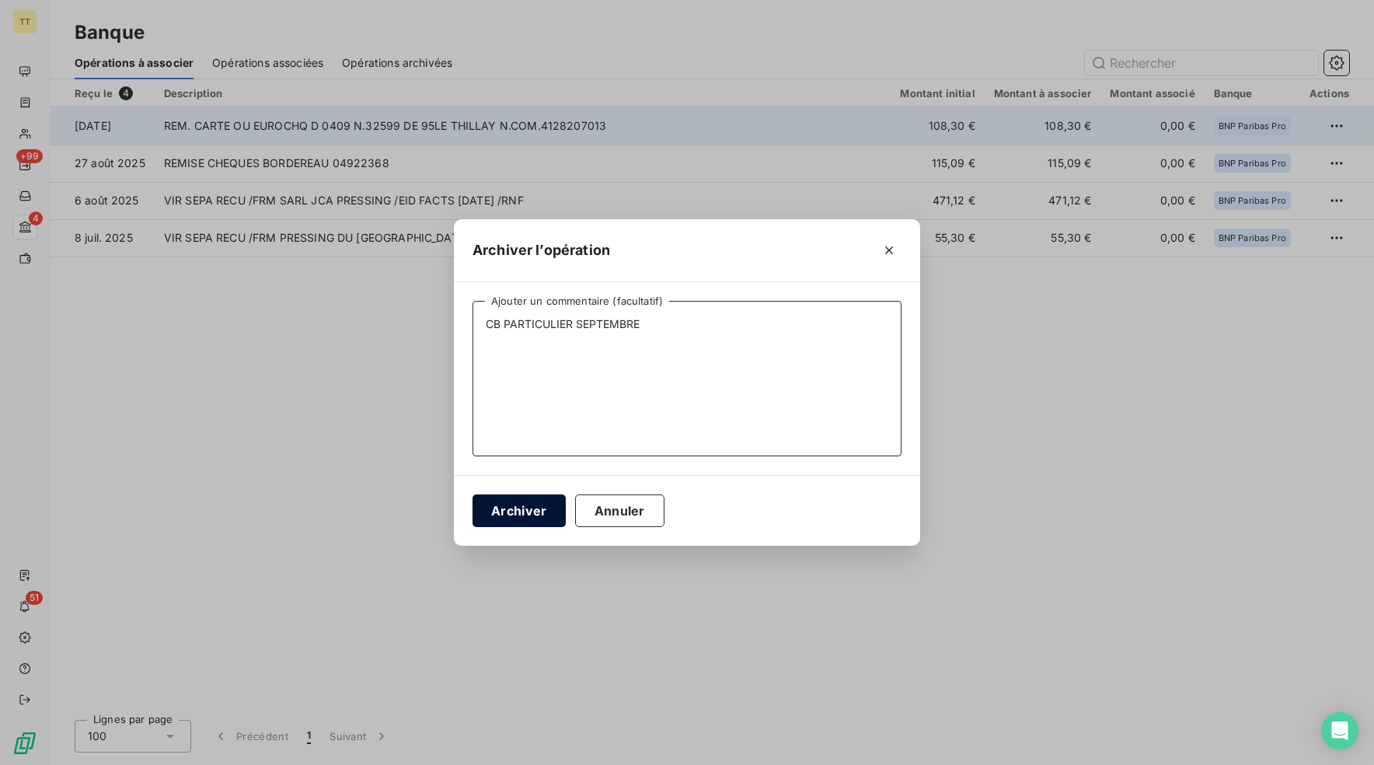
type textarea "CB PARTICULIER SEPTEMBRE"
click at [536, 510] on button "Archiver" at bounding box center [519, 510] width 93 height 33
